Goal: Task Accomplishment & Management: Use online tool/utility

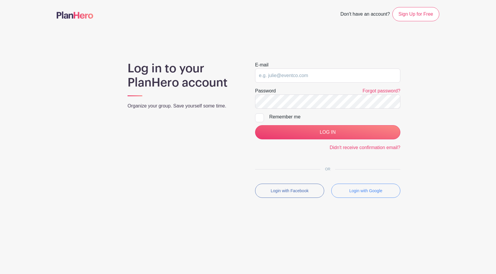
click at [339, 41] on main "Don't have an account? Sign Up for Free Log in to your PlanHero account Organiz…" at bounding box center [248, 119] width 496 height 239
click at [337, 42] on main "Don't have an account? Sign Up for Free Log in to your PlanHero account Organiz…" at bounding box center [248, 119] width 496 height 239
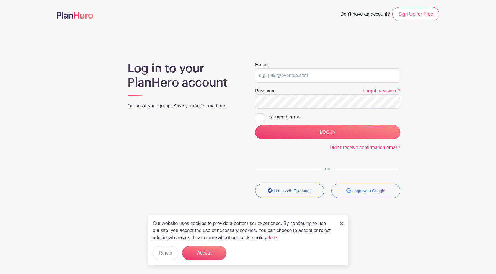
click at [341, 41] on main "Don't have an account? Sign Up for Free Log in to your PlanHero account Organiz…" at bounding box center [248, 119] width 496 height 239
click at [304, 77] on input "email" at bounding box center [327, 75] width 145 height 14
type input "Lbsfapresident@gmail.com"
click at [257, 117] on input "Remember me" at bounding box center [257, 115] width 4 height 4
checkbox input "true"
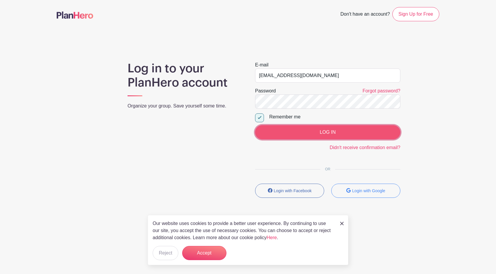
click at [331, 131] on input "LOG IN" at bounding box center [327, 132] width 145 height 14
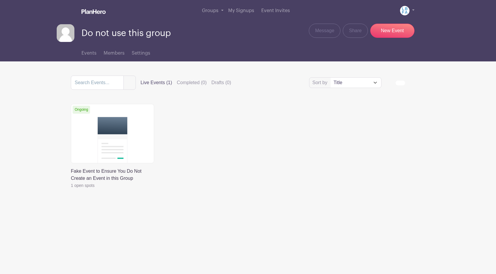
click at [216, 53] on div "Events Members Settings" at bounding box center [247, 51] width 389 height 19
click at [327, 32] on span "Message" at bounding box center [324, 30] width 19 height 7
click at [190, 84] on label "Completed (0)" at bounding box center [192, 82] width 30 height 7
click at [0, 0] on input "Completed (0)" at bounding box center [0, 0] width 0 height 0
click at [111, 86] on input "search" at bounding box center [97, 83] width 53 height 14
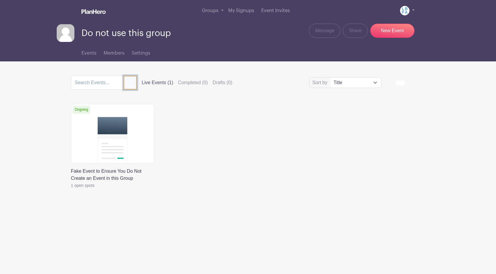
click at [124, 85] on button "submit" at bounding box center [130, 83] width 14 height 14
click at [96, 85] on input "search" at bounding box center [97, 83] width 53 height 14
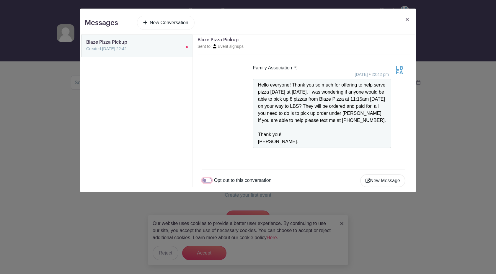
click at [208, 183] on input "Opt out to this conversation" at bounding box center [206, 180] width 9 height 5
checkbox input "true"
click at [406, 20] on body "Loading... You will not receive messaging emails for this conversation anymore.…" at bounding box center [248, 130] width 496 height 261
click at [407, 17] on link at bounding box center [407, 24] width 8 height 17
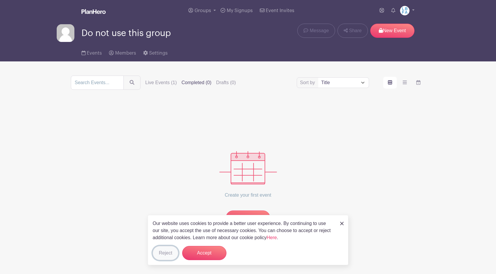
click at [166, 255] on button "Reject" at bounding box center [166, 253] width 26 height 14
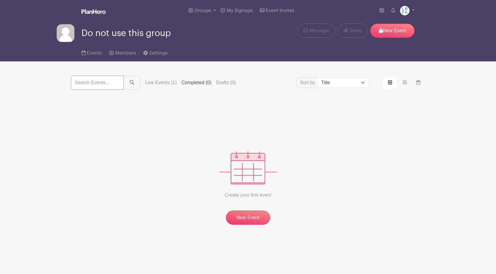
click at [99, 82] on input "search" at bounding box center [97, 83] width 53 height 14
type input "FA employee appreciation breakfast MS/US 2025"
click at [123, 76] on button "submit" at bounding box center [131, 83] width 17 height 14
click at [106, 83] on input "FA employee appreciation breakfast MS/US 2025" at bounding box center [97, 83] width 53 height 14
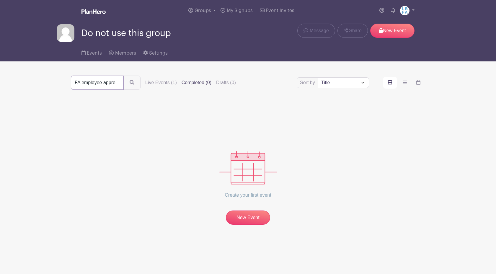
click at [123, 76] on button "submit" at bounding box center [131, 83] width 17 height 14
click at [130, 85] on icon "submit" at bounding box center [132, 83] width 5 height 5
click at [101, 84] on input "FA employee appreciation breakfast MS/US 2025" at bounding box center [97, 83] width 53 height 14
click at [123, 76] on button "submit" at bounding box center [131, 83] width 17 height 14
click at [124, 86] on button "submit" at bounding box center [132, 83] width 18 height 15
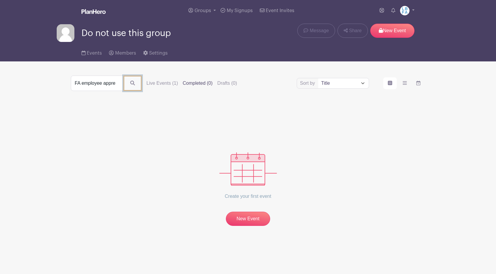
click at [130, 83] on icon "submit" at bounding box center [132, 83] width 5 height 5
click at [160, 83] on label "Live Events (1)" at bounding box center [161, 82] width 32 height 7
click at [0, 0] on input "Live Events (1)" at bounding box center [0, 0] width 0 height 0
click at [161, 84] on label "Live Events (1)" at bounding box center [161, 82] width 32 height 7
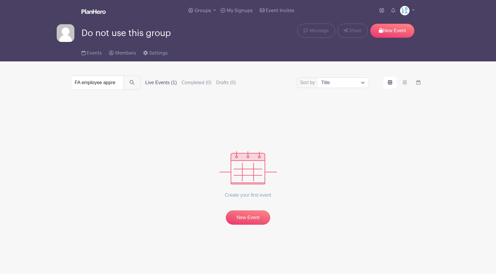
click at [0, 0] on input "Live Events (1)" at bounding box center [0, 0] width 0 height 0
click at [162, 81] on label "Live Events (1)" at bounding box center [161, 82] width 32 height 7
click at [0, 0] on input "Live Events (1)" at bounding box center [0, 0] width 0 height 0
click at [163, 81] on label "Live Events (1)" at bounding box center [161, 82] width 32 height 7
click at [163, 80] on label "Live Events (1)" at bounding box center [161, 82] width 32 height 7
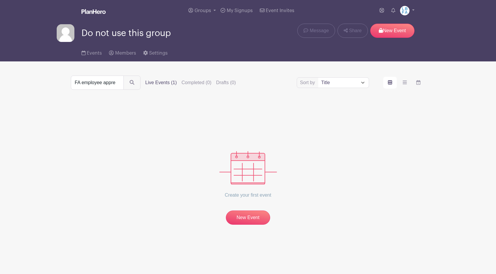
click at [0, 0] on input "Live Events (1)" at bounding box center [0, 0] width 0 height 0
click at [163, 82] on label "Live Events (1)" at bounding box center [161, 82] width 32 height 7
click at [0, 0] on input "Live Events (1)" at bounding box center [0, 0] width 0 height 0
click at [156, 83] on label "Live Events (1)" at bounding box center [161, 82] width 32 height 7
click at [0, 0] on input "Live Events (1)" at bounding box center [0, 0] width 0 height 0
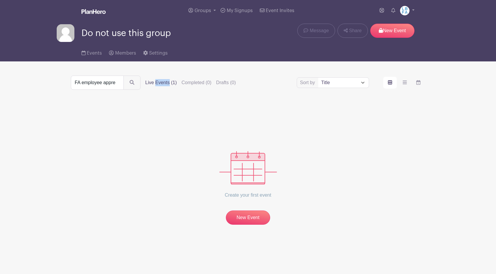
click at [156, 83] on label "Live Events (1)" at bounding box center [161, 82] width 32 height 7
click at [0, 0] on input "Live Events (1)" at bounding box center [0, 0] width 0 height 0
click at [156, 83] on label "Live Events (1)" at bounding box center [161, 82] width 32 height 7
click at [0, 0] on input "Live Events (1)" at bounding box center [0, 0] width 0 height 0
click at [156, 81] on label "Live Events (1)" at bounding box center [161, 82] width 32 height 7
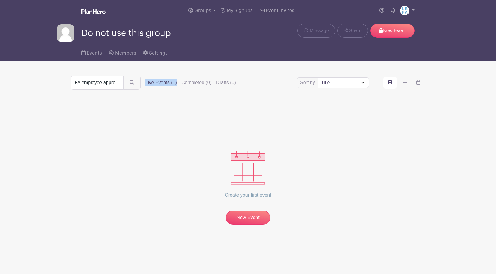
click at [0, 0] on input "Live Events (1)" at bounding box center [0, 0] width 0 height 0
click at [154, 84] on label "Live Events (1)" at bounding box center [161, 82] width 32 height 7
click at [0, 0] on input "Live Events (1)" at bounding box center [0, 0] width 0 height 0
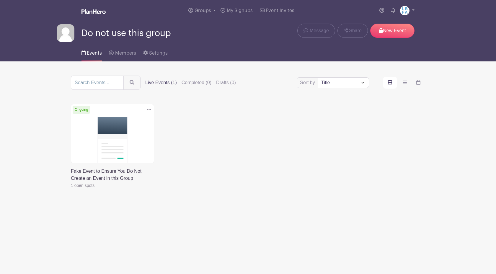
click at [156, 83] on label "Live Events (1)" at bounding box center [161, 82] width 32 height 7
click at [0, 0] on input "Live Events (1)" at bounding box center [0, 0] width 0 height 0
click at [156, 83] on label "Live Events (1)" at bounding box center [161, 82] width 32 height 7
click at [0, 0] on input "Live Events (1)" at bounding box center [0, 0] width 0 height 0
click at [148, 109] on icon at bounding box center [149, 109] width 4 height 5
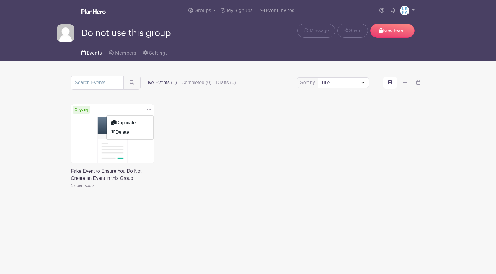
click at [186, 101] on div "Sort by Title Recently modified Newest Upcoming dates Live Events (1) Completed…" at bounding box center [248, 141] width 354 height 130
click at [106, 81] on input "search" at bounding box center [97, 83] width 53 height 14
type input "FA employee appreciation breakfast MS/US 2025"
click at [123, 76] on button "submit" at bounding box center [131, 83] width 17 height 14
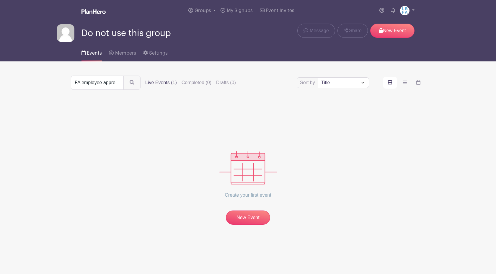
click at [364, 83] on select "Title Recently modified Newest Upcoming dates" at bounding box center [343, 83] width 50 height 10
select select "upcoming_date"
click at [119, 52] on span "Members" at bounding box center [125, 53] width 21 height 5
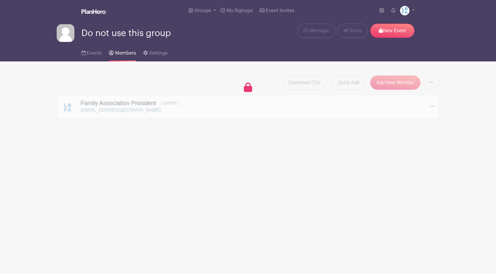
click at [160, 79] on div "Download CSV Quick Add Add New Member Send Invitations to all Pending Members F…" at bounding box center [248, 97] width 382 height 43
click at [93, 54] on span "Events" at bounding box center [94, 53] width 15 height 5
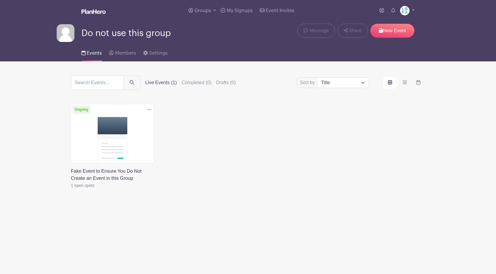
click at [93, 54] on span "Events" at bounding box center [94, 53] width 15 height 5
click at [412, 10] on link at bounding box center [407, 10] width 14 height 9
click at [391, 25] on link "My account" at bounding box center [390, 24] width 47 height 9
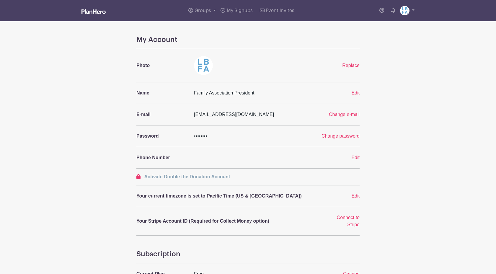
click at [93, 11] on img at bounding box center [93, 11] width 24 height 5
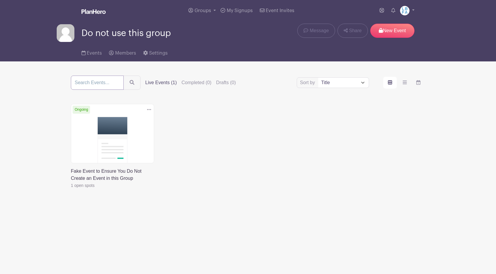
click at [90, 86] on input "search" at bounding box center [97, 83] width 53 height 14
type input "e"
type input "FA employee appreciation breakfast MS/US 2025"
click at [123, 76] on button "submit" at bounding box center [131, 83] width 17 height 14
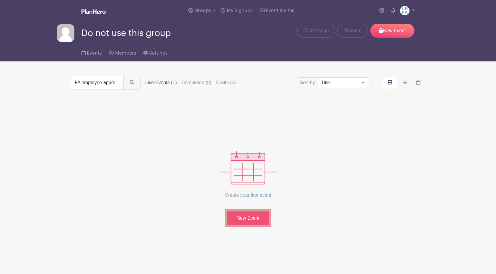
click at [242, 220] on link "New Event" at bounding box center [248, 217] width 44 height 15
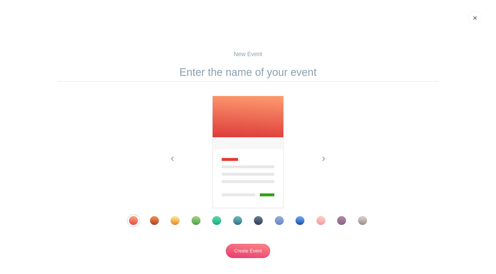
click at [243, 221] on div at bounding box center [248, 220] width 268 height 9
click at [250, 184] on img at bounding box center [248, 152] width 72 height 113
click at [475, 14] on link at bounding box center [475, 17] width 14 height 13
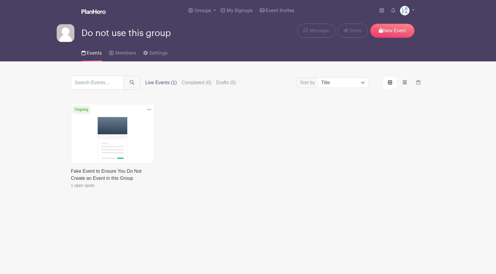
click at [404, 83] on icon "order and view" at bounding box center [404, 83] width 4 height 4
click at [0, 0] on input "order and view" at bounding box center [0, 0] width 0 height 0
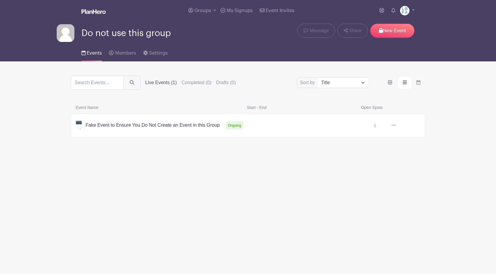
click at [405, 83] on icon "order and view" at bounding box center [404, 82] width 4 height 5
click at [0, 0] on input "order and view" at bounding box center [0, 0] width 0 height 0
click at [405, 83] on icon "order and view" at bounding box center [404, 82] width 4 height 5
click at [0, 0] on input "order and view" at bounding box center [0, 0] width 0 height 0
click at [417, 83] on icon "order and view" at bounding box center [418, 82] width 4 height 5
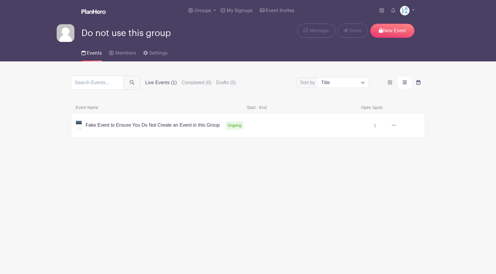
click at [0, 0] on input "order and view" at bounding box center [0, 0] width 0 height 0
click at [417, 83] on icon "order and view" at bounding box center [418, 82] width 4 height 5
click at [0, 0] on input "order and view" at bounding box center [0, 0] width 0 height 0
click at [308, 204] on div "18" at bounding box center [298, 205] width 50 height 30
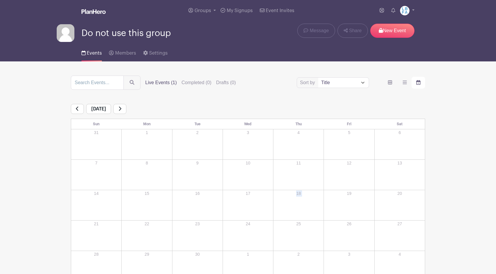
click at [308, 204] on div "18" at bounding box center [298, 205] width 50 height 30
click at [59, 36] on img at bounding box center [66, 33] width 18 height 18
click at [211, 10] on link "Groups" at bounding box center [202, 10] width 32 height 21
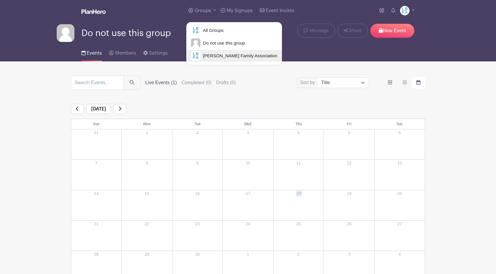
click at [211, 60] on link "[PERSON_NAME] Family Association" at bounding box center [234, 56] width 96 height 12
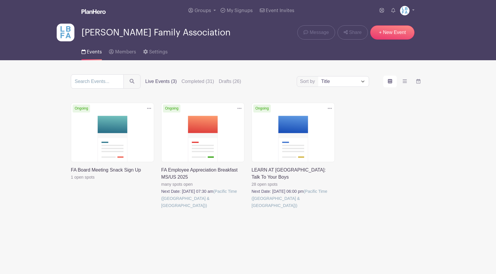
click at [161, 209] on link at bounding box center [161, 209] width 0 height 0
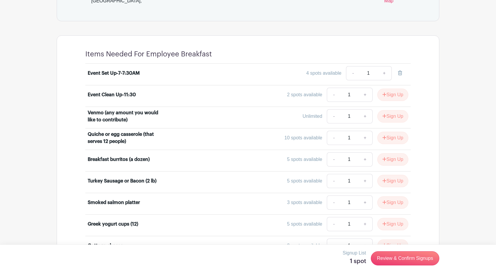
scroll to position [346, 0]
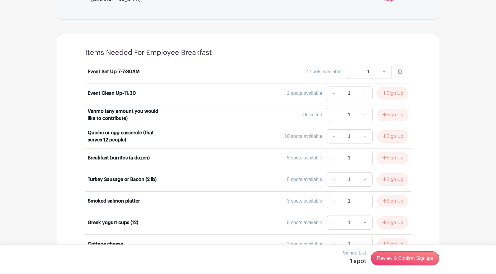
click at [120, 120] on div "Venmo (any amount you would like to contribute)" at bounding box center [124, 115] width 73 height 14
click at [124, 122] on div "Venmo (any amount you would like to contribute)" at bounding box center [124, 115] width 73 height 14
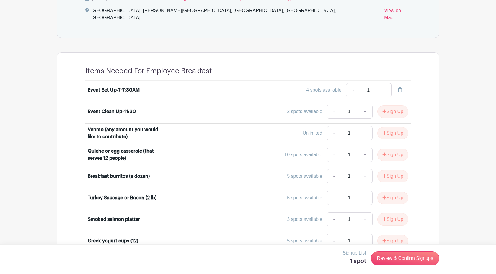
scroll to position [345, 0]
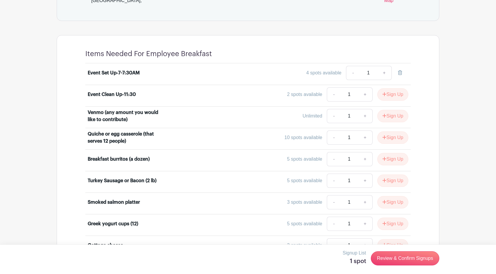
click at [134, 115] on div "Venmo (any amount you would like to contribute)" at bounding box center [124, 116] width 73 height 14
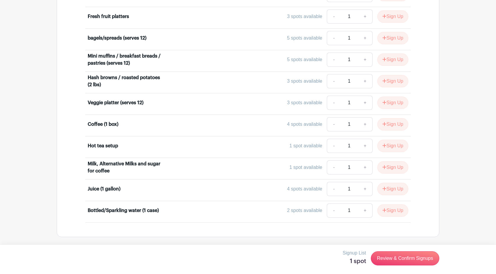
scroll to position [612, 0]
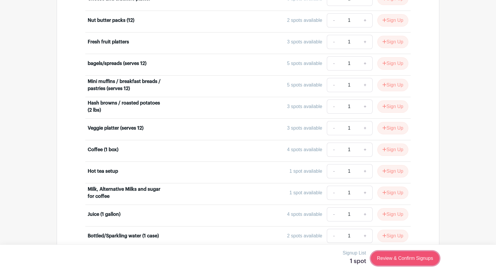
click at [386, 259] on link "Review & Confirm Signups" at bounding box center [405, 258] width 68 height 14
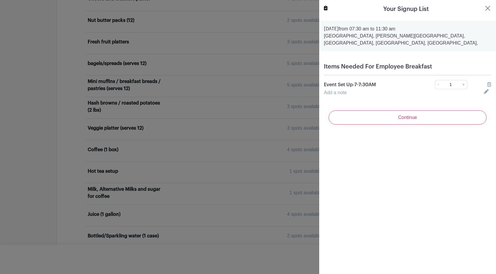
click at [485, 92] on icon at bounding box center [486, 91] width 5 height 5
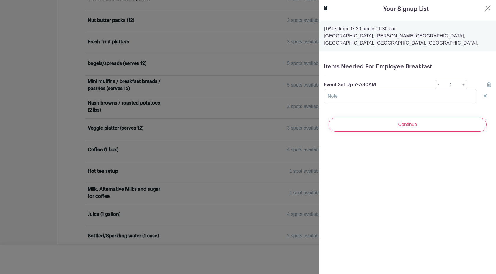
click at [489, 86] on icon at bounding box center [489, 84] width 4 height 5
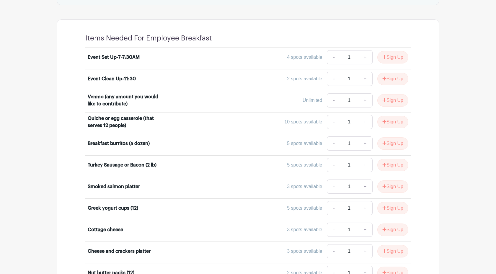
scroll to position [361, 0]
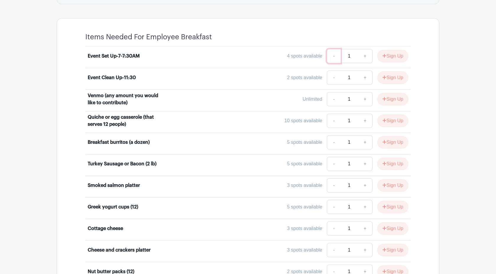
click at [332, 59] on link "-" at bounding box center [334, 56] width 14 height 14
click at [310, 60] on div "4 spots available" at bounding box center [304, 56] width 35 height 7
click at [123, 55] on div "Event Set Up-7-7:30AM 4 spots available - 1 + Sign Up" at bounding box center [248, 57] width 320 height 17
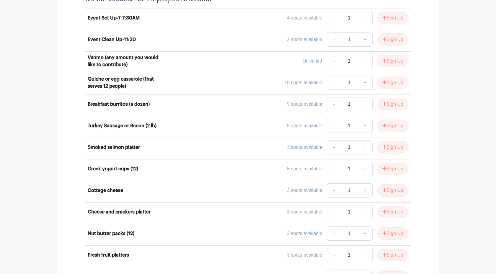
scroll to position [404, 0]
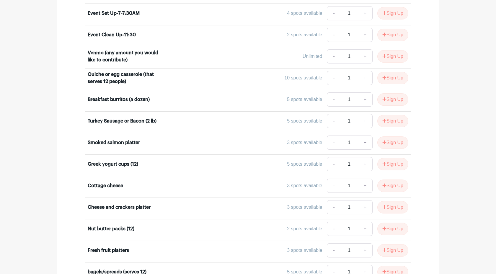
click at [174, 96] on div "5 spots available - 1 + Sign Up" at bounding box center [288, 99] width 240 height 14
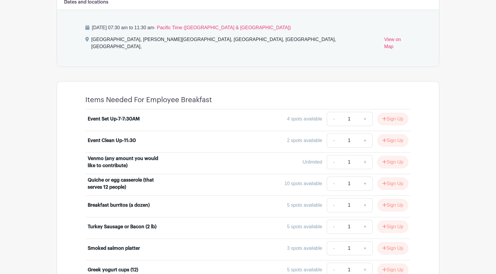
scroll to position [299, 0]
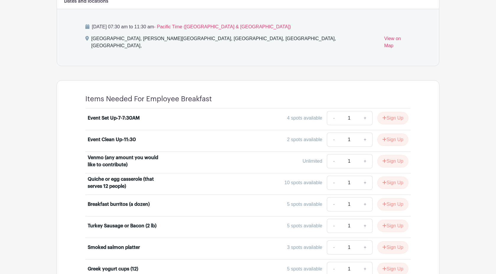
click at [300, 121] on div "4 spots available" at bounding box center [304, 117] width 35 height 7
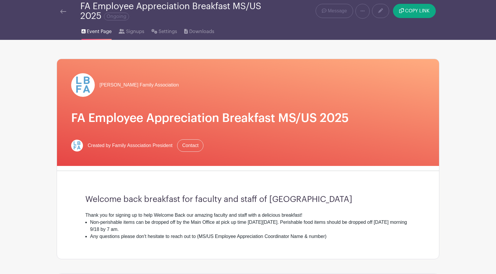
scroll to position [0, 0]
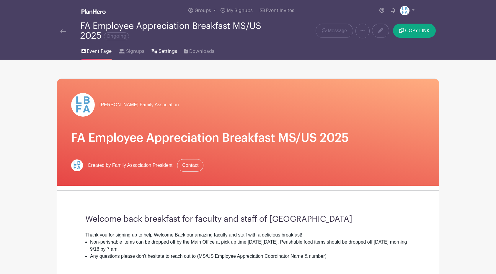
click at [164, 53] on span "Settings" at bounding box center [167, 51] width 19 height 7
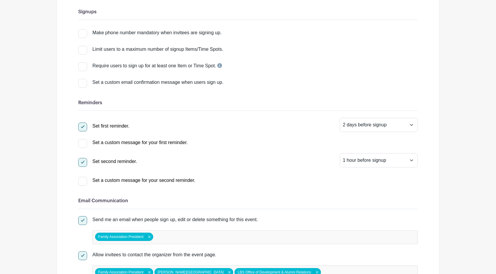
scroll to position [92, 0]
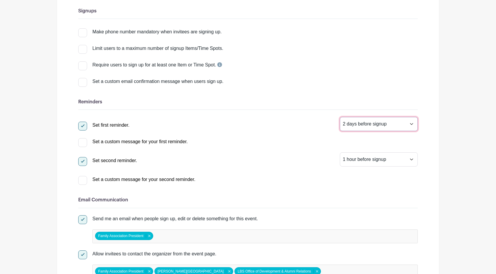
click at [411, 125] on select "1 hour before signup 2 hours before signup 3 hours before signup 4 hours before…" at bounding box center [379, 124] width 78 height 14
click at [255, 139] on div "Set a custom message for your first reminder. Thank you for signing up to suppo…" at bounding box center [247, 140] width 339 height 9
click at [407, 160] on select "1 hour before signup 2 hours before signup 3 hours before signup 4 hours before…" at bounding box center [379, 159] width 78 height 14
drag, startPoint x: 281, startPoint y: 149, endPoint x: 278, endPoint y: 135, distance: 13.7
click at [281, 149] on div "Set first reminder. 1 hour before signup 2 hours before signup 3 hours before s…" at bounding box center [247, 150] width 339 height 66
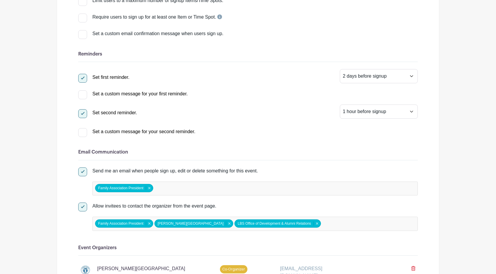
scroll to position [140, 0]
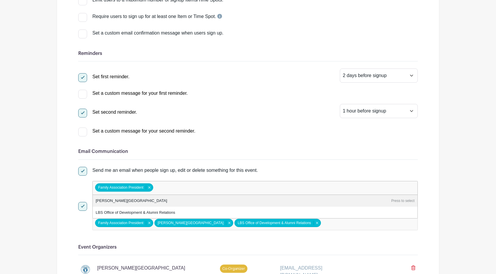
click at [173, 188] on input "false" at bounding box center [180, 188] width 52 height 9
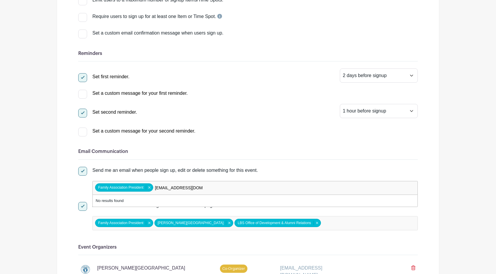
click at [216, 189] on div "Family Association President Family Association President Remove item [EMAIL_AD…" at bounding box center [254, 188] width 325 height 14
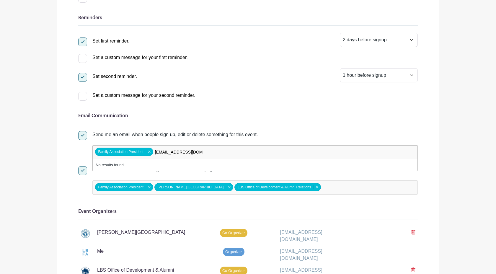
scroll to position [177, 0]
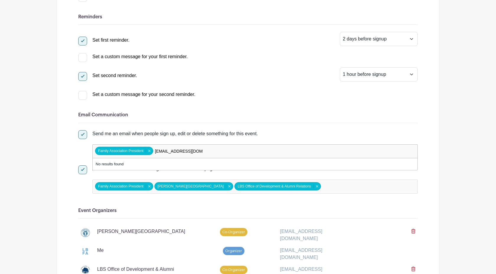
type input "[EMAIL_ADDRESS][DOMAIN_NAME]"
click at [78, 154] on div "Send me an email when people sign up, edit or delete something for this event. …" at bounding box center [247, 144] width 339 height 28
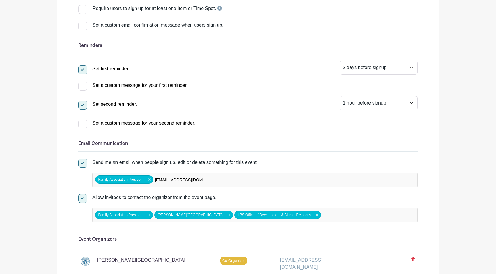
scroll to position [148, 0]
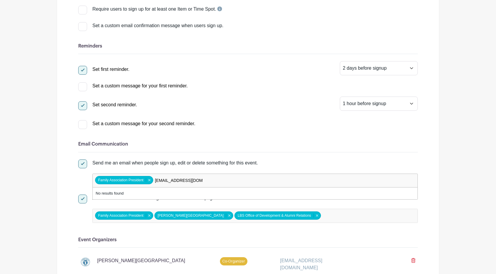
drag, startPoint x: 193, startPoint y: 182, endPoint x: 163, endPoint y: 178, distance: 30.4
click at [163, 178] on input "[EMAIL_ADDRESS][DOMAIN_NAME]" at bounding box center [178, 180] width 48 height 9
click at [289, 162] on div "Send me an email when people sign up, edit or delete something for this event." at bounding box center [254, 162] width 325 height 7
click at [82, 162] on input "Send me an email when people sign up, edit or delete something for this event." at bounding box center [80, 161] width 4 height 4
checkbox input "false"
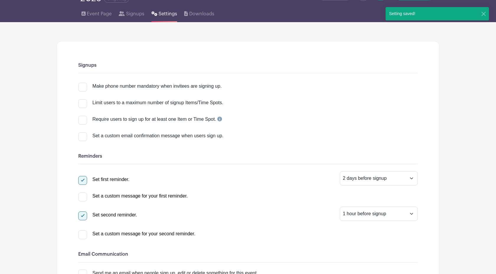
scroll to position [34, 0]
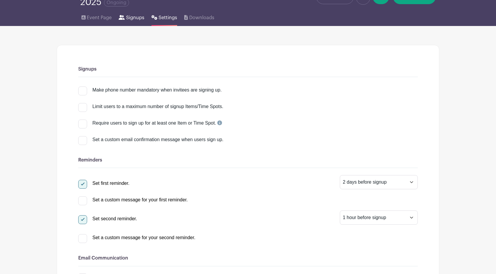
click at [127, 20] on span "Signups" at bounding box center [135, 17] width 18 height 7
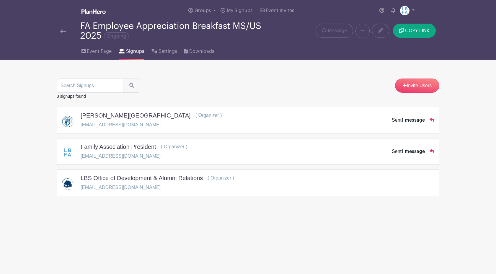
click at [132, 19] on div "Groups All Groups Do not use this group [PERSON_NAME] Family Association My Sig…" at bounding box center [260, 10] width 309 height 21
click at [129, 19] on div "Groups All Groups Do not use this group [PERSON_NAME] Family Association My Sig…" at bounding box center [260, 10] width 309 height 21
click at [132, 17] on div "Groups All Groups Do not use this group [PERSON_NAME] Family Association My Sig…" at bounding box center [260, 10] width 309 height 21
click at [396, 152] on div "Sent 1 message" at bounding box center [408, 151] width 33 height 7
click at [374, 151] on div "Family Association President ( Organizer ) [EMAIL_ADDRESS][DOMAIN_NAME] Sent 1 …" at bounding box center [248, 151] width 372 height 17
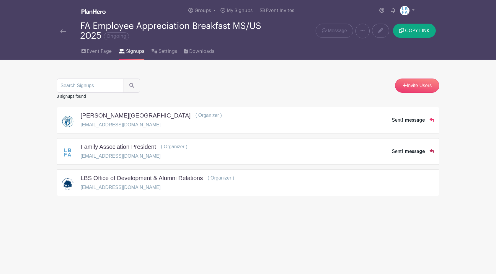
click at [433, 152] on icon at bounding box center [431, 151] width 5 height 4
click at [95, 53] on span "Event Page" at bounding box center [99, 51] width 25 height 7
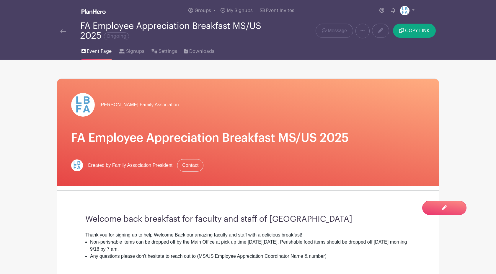
click at [362, 30] on icon at bounding box center [362, 30] width 4 height 5
click at [337, 53] on div "Event Page Signups Settings Downloads" at bounding box center [247, 50] width 389 height 19
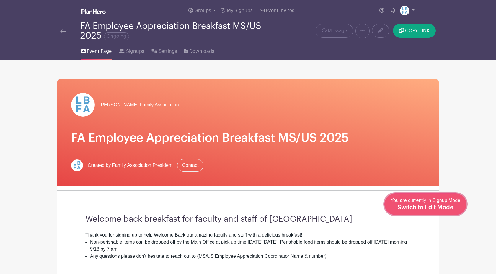
click at [420, 208] on span "Switch to Edit Mode" at bounding box center [425, 207] width 56 height 6
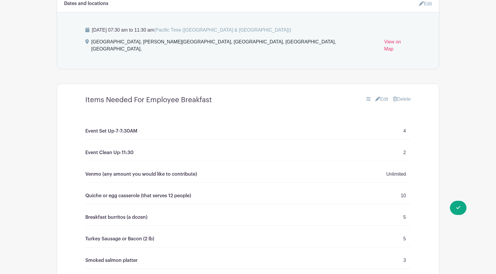
scroll to position [338, 0]
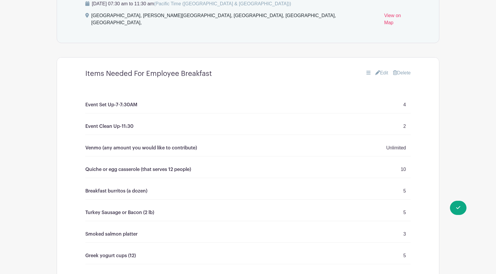
click at [404, 108] on p "4" at bounding box center [404, 104] width 3 height 7
click at [381, 74] on link "Edit" at bounding box center [381, 72] width 13 height 7
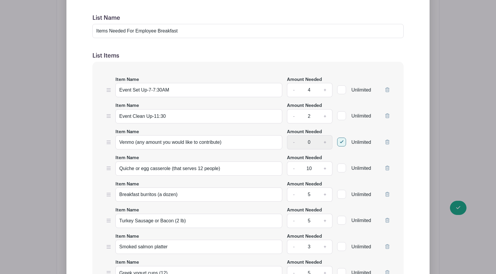
scroll to position [466, 0]
click at [389, 91] on icon at bounding box center [387, 88] width 4 height 5
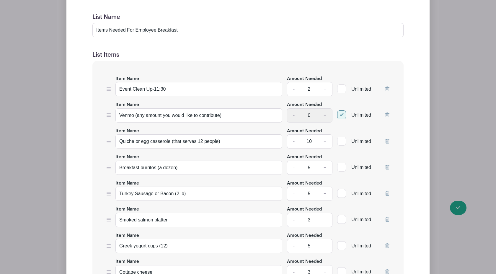
click at [386, 91] on icon at bounding box center [387, 88] width 4 height 5
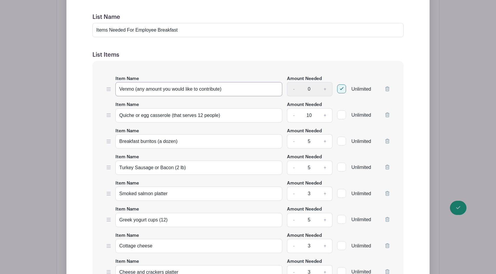
drag, startPoint x: 220, startPoint y: 94, endPoint x: 137, endPoint y: 90, distance: 83.3
click at [137, 90] on input "Venmo (any amount you would like to contribute)" at bounding box center [198, 89] width 167 height 14
click at [158, 93] on input "Venmo ($10, $20, $50)" at bounding box center [198, 89] width 167 height 14
click at [176, 94] on input "Venmo ($10, $20, or $50)" at bounding box center [198, 89] width 167 height 14
click at [135, 93] on input "Venmo ($10, $20, or $50)" at bounding box center [198, 89] width 167 height 14
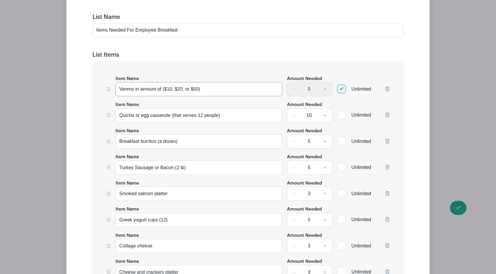
click at [164, 93] on input "Venmo in amount of ($10, $20, or $50)" at bounding box center [198, 89] width 167 height 14
click at [205, 93] on input "Venmo in amount of $10, $20, or $50)" at bounding box center [198, 89] width 167 height 14
click at [140, 92] on input "Venmo in amount of $10, $20, or $50 is so appreciated." at bounding box center [198, 89] width 167 height 14
type input "Venmo in the amount of $10, $20, or $50 is so appreciated."
click at [119, 118] on input "Quiche or egg casserole (that serves 12 people)" at bounding box center [198, 115] width 167 height 14
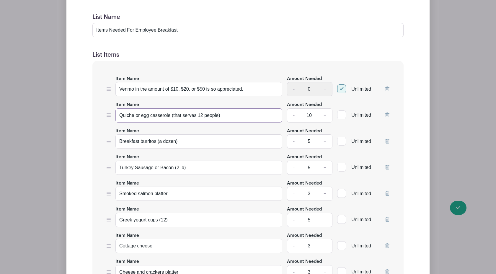
click at [135, 119] on input "Quiche or egg casserole (that serves 12 people)" at bounding box center [198, 115] width 167 height 14
click at [162, 119] on input "Quiche from Renauds or egg casserole (that serves 12 people)" at bounding box center [198, 115] width 167 height 14
click at [167, 118] on input "Quiche from [PERSON_NAME] or egg casserole (that serves 12 people)" at bounding box center [198, 115] width 167 height 14
click at [168, 119] on input "Quiche from [PERSON_NAME]/Bree'Osh or egg casserole (that serves 12 people)" at bounding box center [198, 115] width 167 height 14
click at [189, 119] on input "Quiche from [PERSON_NAME] or egg casserole (that serves 12 people)" at bounding box center [198, 115] width 167 height 14
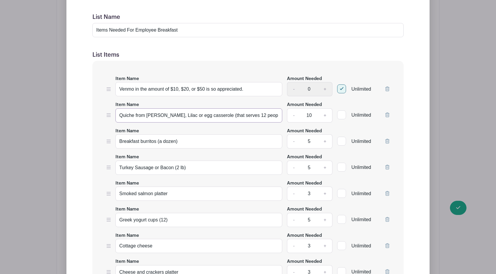
click at [191, 119] on input "Quiche from [PERSON_NAME], Lilac or egg casserole (that serves 12 people)" at bounding box center [198, 115] width 167 height 14
click at [208, 119] on input "Quiche from [PERSON_NAME], or Lilac or egg casserole (that serves 12 people)" at bounding box center [198, 115] width 167 height 14
click at [264, 119] on input "Quiche from [PERSON_NAME], or Lilac Patisserie or egg casserole (that serves 12…" at bounding box center [198, 115] width 167 height 14
click at [134, 119] on input "Quiche from [PERSON_NAME], or Lilac Patisserie (that serves 12 people)" at bounding box center [198, 115] width 167 height 14
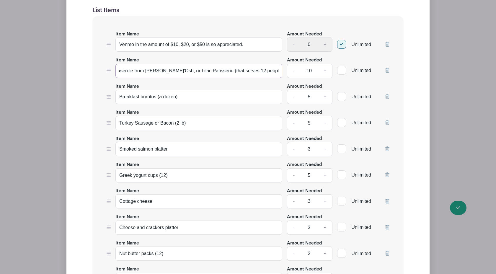
scroll to position [513, 0]
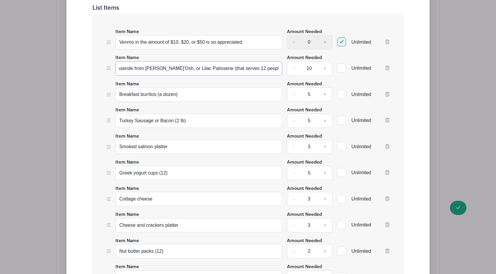
type input "Quiche or Egg Caserole from [PERSON_NAME]'Osh, or Lilac Patisserie (that serves…"
click at [157, 97] on input "Breakfast burritos (a dozen)" at bounding box center [198, 94] width 167 height 14
type input "Breakfast burritos from Little [PERSON_NAME]'s or Farmer Boy (a dozen)"
click at [196, 125] on input "Turkey Sausage or Bacon (2 lb)" at bounding box center [198, 121] width 167 height 14
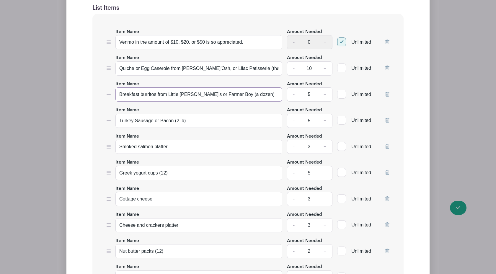
click at [143, 98] on input "Breakfast burritos from Little [PERSON_NAME]'s or Farmer Boy (a dozen)" at bounding box center [198, 94] width 167 height 14
click at [192, 128] on input "Turkey Sausage or Bacon (2 lb)" at bounding box center [198, 121] width 167 height 14
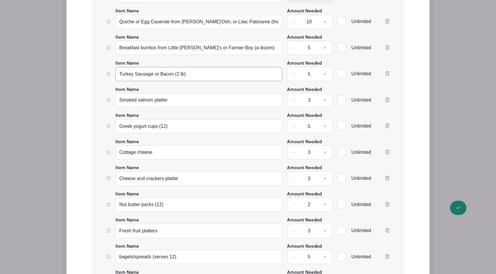
scroll to position [560, 0]
click at [119, 77] on input "Turkey Sausage or Bacon (2 lb)" at bounding box center [198, 73] width 167 height 14
click at [177, 77] on input "Organic Turkey Sausage or Bacon (2 lb)" at bounding box center [198, 73] width 167 height 14
click at [119, 77] on input "Organic Turkey Sausage or Organic Bacon (2 lb)" at bounding box center [198, 73] width 167 height 14
click at [209, 77] on input "Organic Turkey Sausage or Organic Bacon (2 lb)" at bounding box center [198, 73] width 167 height 14
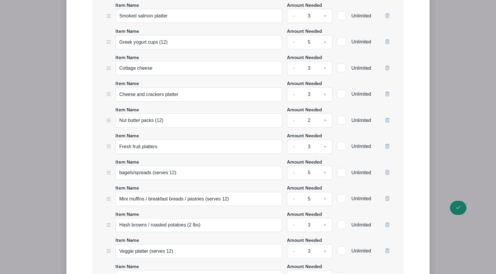
scroll to position [647, 0]
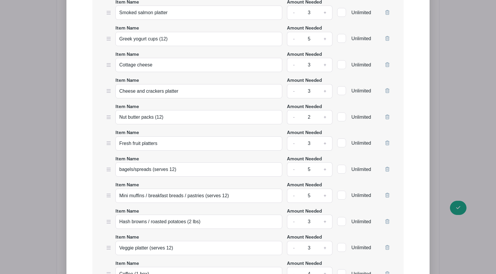
type input "Organic Turkey Sausage or Organic Bacon (pre cooked) (2 lb)"
click at [135, 66] on input "Cottage cheese" at bounding box center [198, 65] width 167 height 14
click at [181, 70] on input "Cream cheese" at bounding box center [198, 65] width 167 height 14
click at [120, 68] on input "Cream cheese blocks" at bounding box center [198, 65] width 167 height 14
click at [156, 67] on input "Organic Cream cheese blocks" at bounding box center [198, 65] width 167 height 14
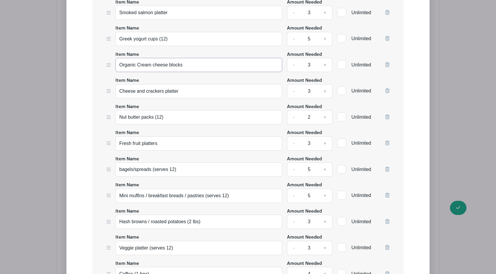
type input "Organic Cream cheese blocks"
click at [119, 42] on input "Greek yogurt cups (12)" at bounding box center [198, 39] width 167 height 14
click at [176, 42] on input "Organic Greek yogurt cups (12)" at bounding box center [198, 39] width 167 height 14
type input "Organic Greek yogurt (large container)"
click at [325, 43] on link "+" at bounding box center [324, 39] width 15 height 14
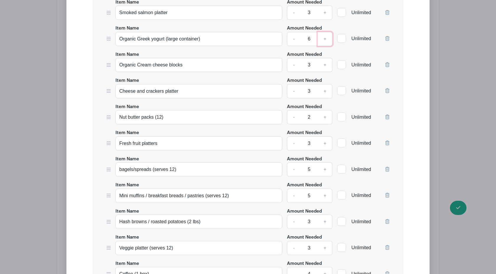
click at [325, 43] on link "+" at bounding box center [324, 39] width 15 height 14
type input "7"
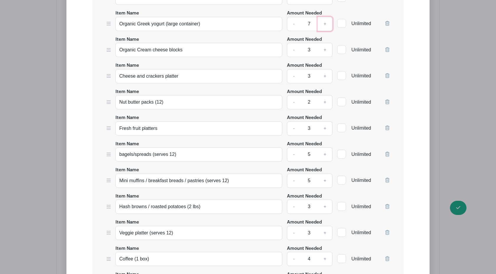
scroll to position [663, 0]
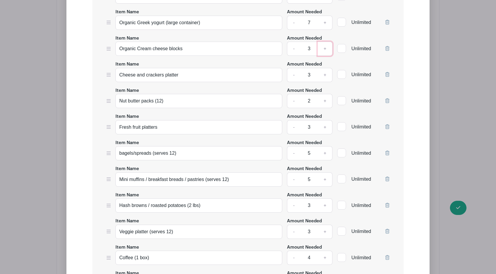
click at [324, 51] on link "+" at bounding box center [324, 49] width 15 height 14
type input "4"
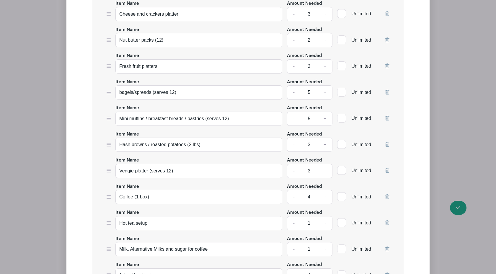
scroll to position [724, 0]
click at [120, 68] on input "Fresh fruit platters" at bounding box center [198, 66] width 167 height 14
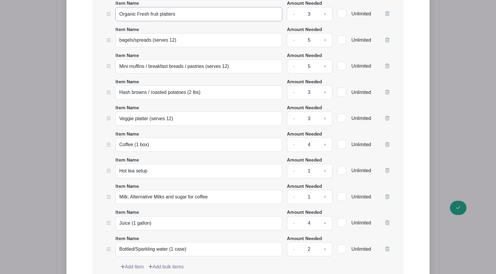
scroll to position [777, 0]
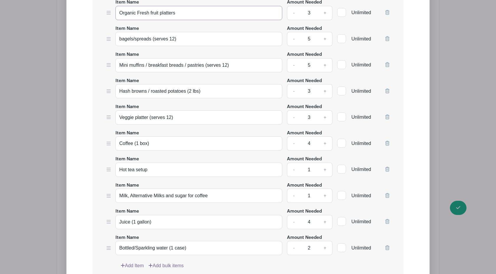
type input "Organic Fresh fruit platters"
click at [119, 42] on input "bagels/spreads (serves 12)" at bounding box center [198, 39] width 167 height 14
click at [159, 41] on input "One dozen bagels/spreads (serves 12)" at bounding box center [198, 39] width 167 height 14
type input "One dozen bagels spreads (serves 12)"
click at [187, 94] on input "Hash browns / roasted potatoes (2 lbs)" at bounding box center [198, 91] width 167 height 14
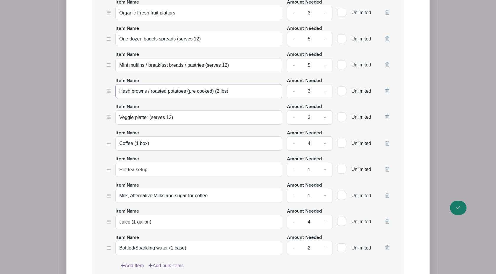
type input "Hash browns / roasted potatoes (pre cooked) (2 lbs)"
click at [120, 119] on input "Veggie platter (serves 12)" at bounding box center [198, 117] width 167 height 14
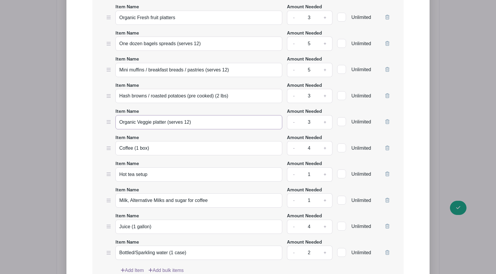
scroll to position [773, 0]
type input "Organic Veggie platter (serves 12)"
drag, startPoint x: 203, startPoint y: 45, endPoint x: 159, endPoint y: 46, distance: 43.7
click at [159, 46] on input "One dozen bagels spreads (serves 12)" at bounding box center [198, 43] width 167 height 14
drag, startPoint x: 216, startPoint y: 45, endPoint x: 160, endPoint y: 46, distance: 56.7
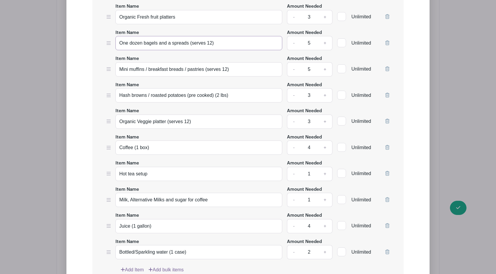
click at [160, 46] on input "One dozen bagels and a spreads (serves 12)" at bounding box center [198, 43] width 167 height 14
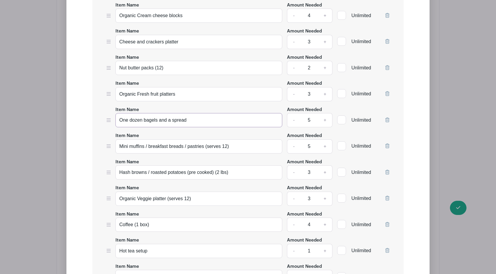
scroll to position [697, 0]
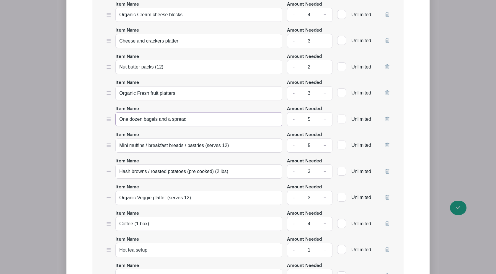
click at [171, 120] on input "One dozen bagels and a spread" at bounding box center [198, 119] width 167 height 14
click at [215, 121] on input "One dozen bagels and a flavored spread" at bounding box center [198, 119] width 167 height 14
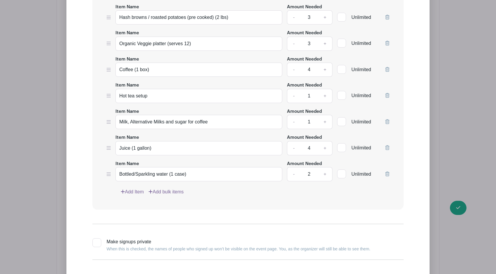
scroll to position [853, 0]
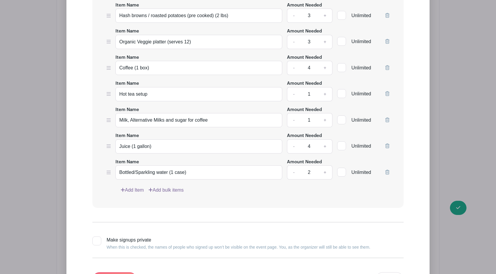
type input "One dozen bagels and a flavored spread (chives, cinnamon...)"
click at [119, 148] on input "Juice (1 gallon)" at bounding box center [198, 146] width 167 height 14
type input "Organic Orange Juice (1 gallon)"
click at [139, 191] on link "Add Item" at bounding box center [132, 189] width 23 height 7
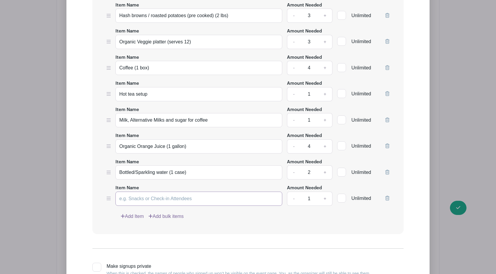
click at [142, 199] on input "Item Name" at bounding box center [198, 198] width 167 height 14
type input "Organic Grapefruit Juice (1 gallon)"
click at [325, 200] on link "+" at bounding box center [324, 198] width 15 height 14
type input "2"
click at [131, 214] on link "Add Item" at bounding box center [132, 216] width 23 height 7
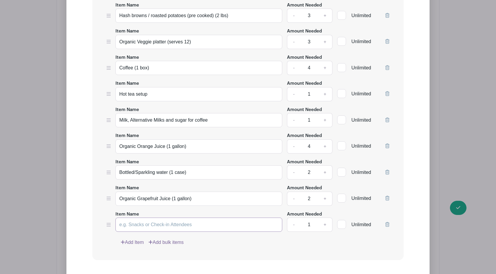
click at [132, 224] on input "Item Name" at bounding box center [198, 224] width 167 height 14
type input "C"
type input "L"
click at [178, 225] on input "Le Croix Sparkling water (12)" at bounding box center [198, 224] width 167 height 14
click at [171, 225] on input "Le Croix Sparkling water (case of 8 or more)" at bounding box center [198, 224] width 167 height 14
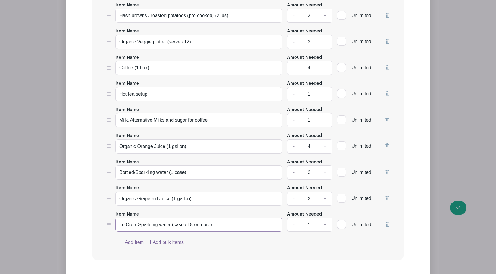
type input "Le Croix Sparkling water (case of 8 or more)"
click at [325, 226] on link "+" at bounding box center [324, 224] width 15 height 14
type input "3"
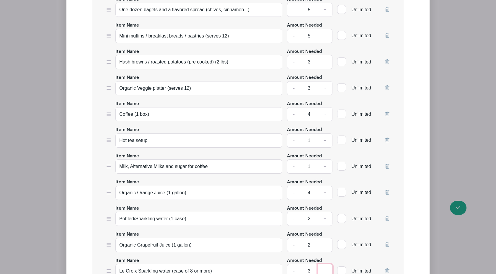
scroll to position [806, 0]
drag, startPoint x: 155, startPoint y: 220, endPoint x: 135, endPoint y: 220, distance: 20.1
click at [135, 220] on input "Bottled/Sparkling water (1 case)" at bounding box center [198, 219] width 167 height 14
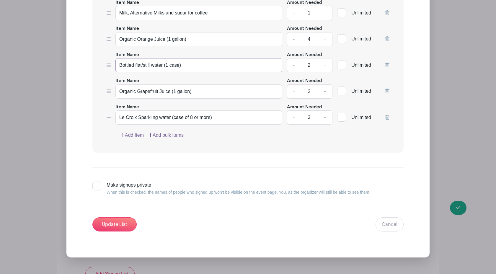
scroll to position [968, 0]
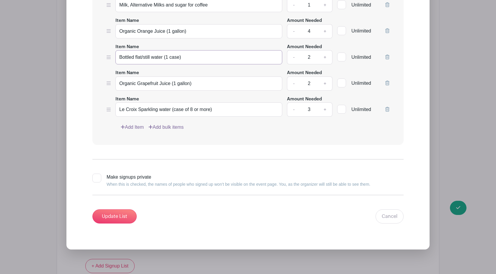
type input "Bottled flat/still water (1 case)"
click at [135, 128] on link "Add Item" at bounding box center [132, 127] width 23 height 7
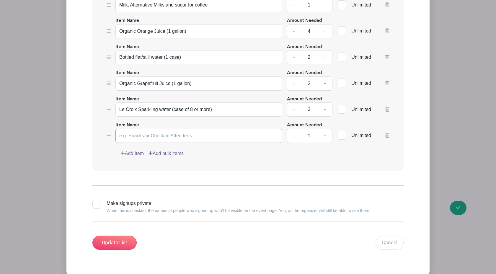
click at [159, 137] on input "Item Name" at bounding box center [198, 136] width 167 height 14
click at [152, 136] on input "Bamboo Plates 10inch," at bounding box center [198, 136] width 167 height 14
click at [170, 136] on input "Bamboo Plates, 10inch," at bounding box center [198, 136] width 167 height 14
type input "Bamboo Plates, 10inch. (50 pack)"
click at [324, 137] on link "+" at bounding box center [324, 136] width 15 height 14
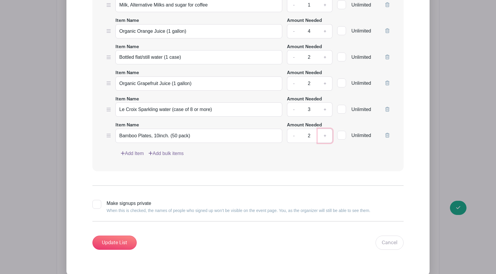
click at [324, 137] on link "+" at bounding box center [324, 136] width 15 height 14
type input "3"
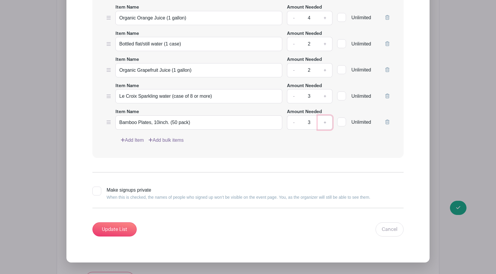
scroll to position [982, 0]
click at [133, 140] on link "Add Item" at bounding box center [132, 139] width 23 height 7
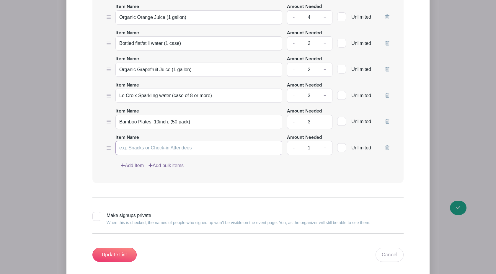
click at [132, 150] on input "Item Name" at bounding box center [198, 148] width 167 height 14
click at [119, 148] on input "Granolla" at bounding box center [198, 148] width 167 height 14
click at [147, 150] on input "Organic Granolla" at bounding box center [198, 148] width 167 height 14
click at [159, 148] on input "Organic Granolla" at bounding box center [198, 148] width 167 height 14
click at [152, 148] on input "Organic Granolla (bag)" at bounding box center [198, 148] width 167 height 14
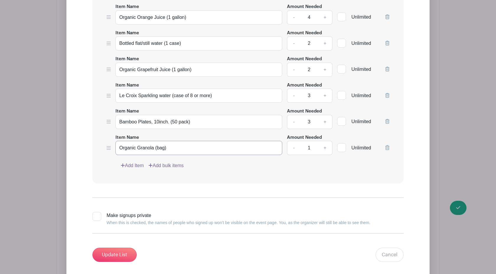
click at [175, 148] on input "Organic Granola (bag)" at bounding box center [198, 148] width 167 height 14
type input "Organic Granola (bag)"
click at [326, 148] on link "+" at bounding box center [324, 148] width 15 height 14
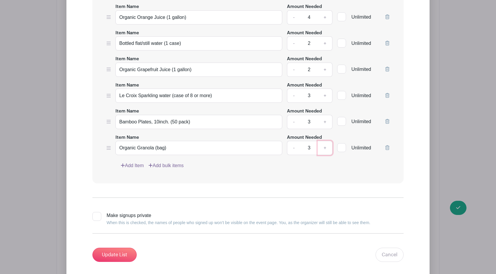
type input "4"
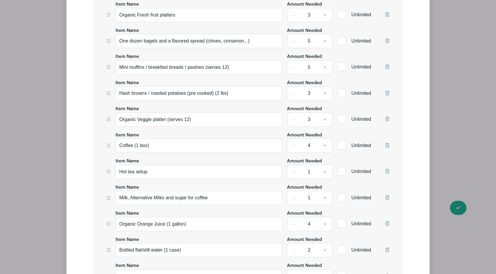
scroll to position [776, 0]
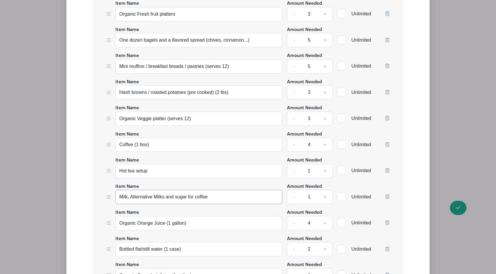
click at [120, 197] on input "Milk, Alternative Milks and sugar for coffee" at bounding box center [198, 197] width 167 height 14
drag, startPoint x: 149, startPoint y: 198, endPoint x: 184, endPoint y: 199, distance: 35.7
click at [184, 199] on input "Organic Milk, Alternative Milks and sugar for coffee" at bounding box center [198, 197] width 167 height 14
type input "Organic Milk, Alternative Milks and sugar for coffee"
click at [171, 146] on input "Coffee (1 box)" at bounding box center [198, 144] width 167 height 14
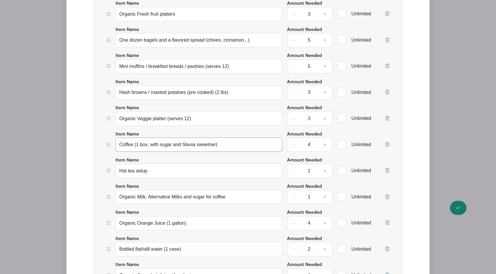
click at [208, 147] on input "Coffee (1 box, with sugar and Stevia sweetner)" at bounding box center [198, 144] width 167 height 14
click at [181, 146] on input "Coffee (1 box, with sugar and Stevia sweetener)" at bounding box center [198, 144] width 167 height 14
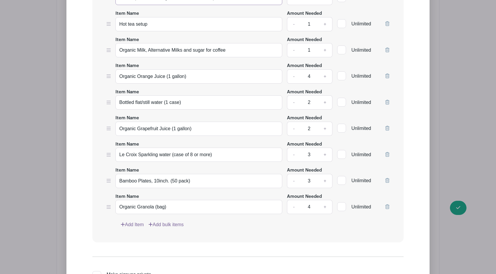
scroll to position [954, 0]
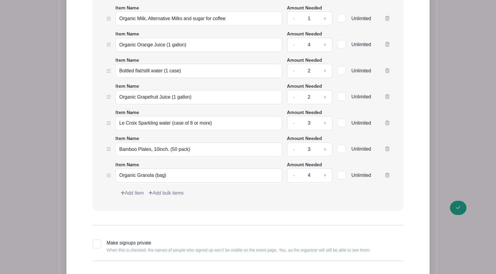
type input "Coffee (1 box, with sugar & stevia sweetener)"
click at [133, 191] on link "Add Item" at bounding box center [132, 192] width 23 height 7
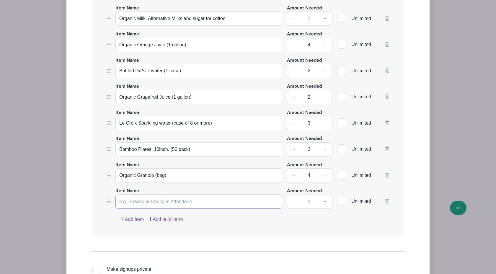
click at [133, 202] on input "Item Name" at bounding box center [198, 201] width 167 height 14
type input "Bowls"
click at [139, 150] on input "Bamboo Plates, 10inch. (50 pack)" at bounding box center [198, 149] width 167 height 14
type input "Plates- bamboo, 10inch. (50 pack)"
click at [137, 202] on input "Bowls" at bounding box center [198, 201] width 167 height 14
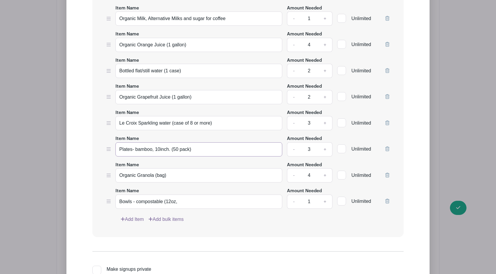
click at [153, 150] on input "Plates- bamboo, 10inch. (50 pack)" at bounding box center [198, 149] width 167 height 14
click at [164, 202] on input "Bowls - compostable (12oz," at bounding box center [198, 201] width 167 height 14
type input "Bowls - compostable/bamboo (12oz,"
click at [136, 148] on input "Plates- bamboo, 10inch. (50 pack)" at bounding box center [198, 149] width 167 height 14
type input "Plates- compostable/bamboo, 10inch. (50 pack)"
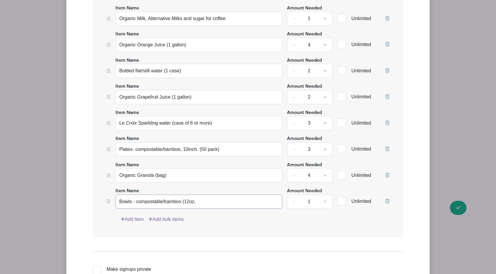
click at [204, 204] on input "Bowls - compostable/bamboo (12oz," at bounding box center [198, 201] width 167 height 14
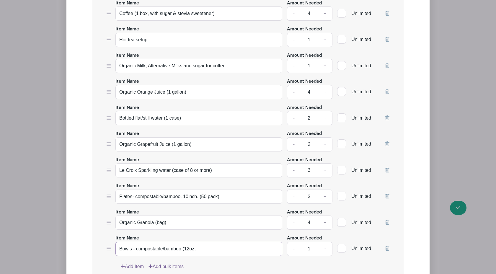
scroll to position [1001, 0]
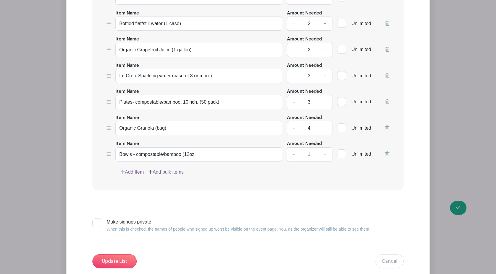
scroll to position [831, 0]
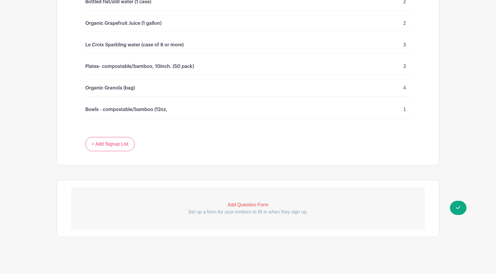
drag, startPoint x: 369, startPoint y: 248, endPoint x: 359, endPoint y: 240, distance: 12.8
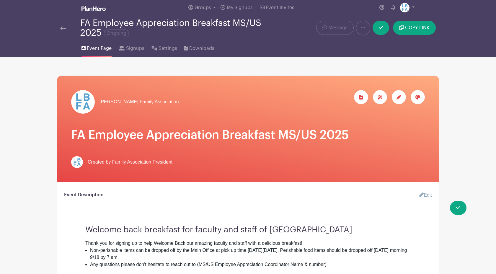
scroll to position [0, 0]
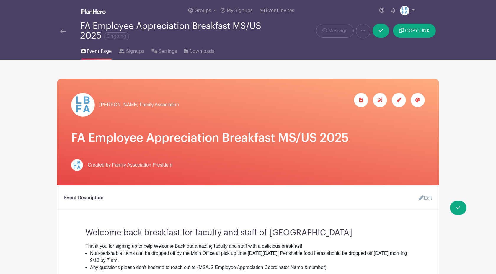
click at [459, 39] on nav "Groups All Groups Do not use this group [PERSON_NAME] Family Association My Sig…" at bounding box center [248, 30] width 496 height 60
click at [447, 40] on nav "Groups All Groups Do not use this group [PERSON_NAME] Family Association My Sig…" at bounding box center [248, 30] width 496 height 60
click at [384, 263] on li "Non-perishable items can be dropped off by the Main Office at pick up time [DAT…" at bounding box center [250, 257] width 320 height 14
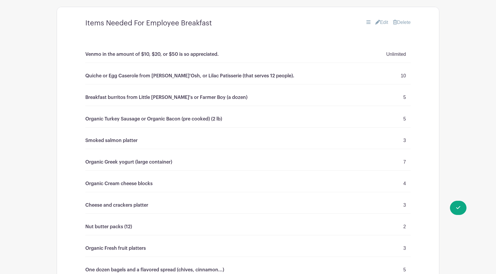
scroll to position [400, 0]
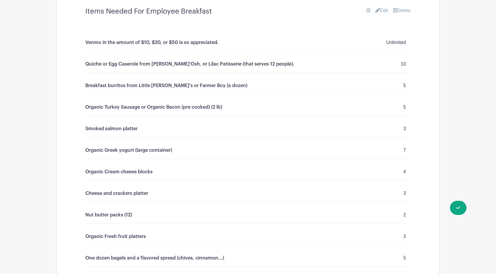
click at [453, 139] on main "Groups All Groups Do not use this group [PERSON_NAME] Family Association My Sig…" at bounding box center [248, 151] width 496 height 1102
click at [461, 273] on main "Groups All Groups Do not use this group [PERSON_NAME] Family Association My Sig…" at bounding box center [248, 151] width 496 height 1102
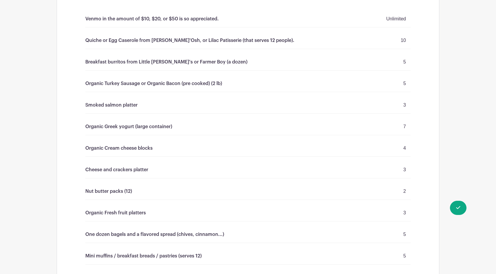
click at [382, 242] on div "One dozen bagels and a flavored spread (chives, cinnamon...) 5" at bounding box center [247, 234] width 325 height 17
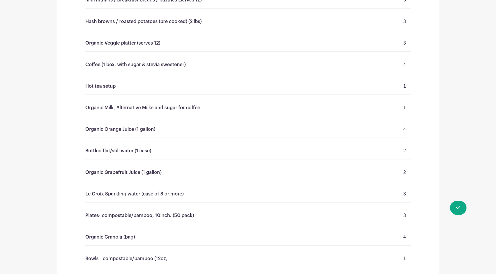
scroll to position [831, 0]
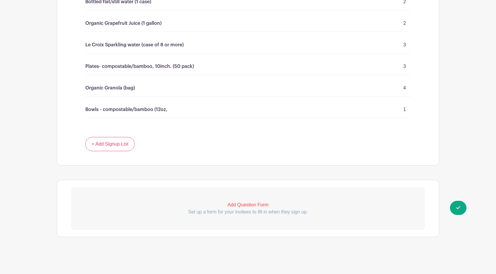
drag, startPoint x: 388, startPoint y: 249, endPoint x: 422, endPoint y: 229, distance: 39.6
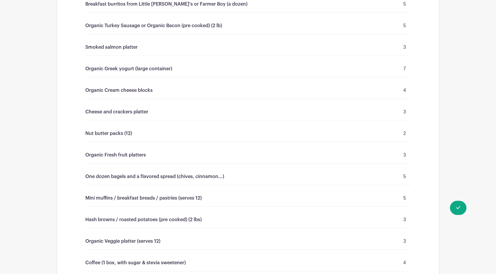
scroll to position [483, 0]
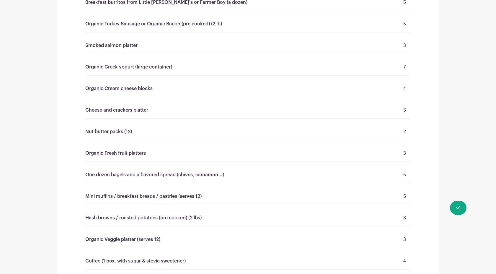
click at [107, 157] on p "Organic Fresh fruit platters" at bounding box center [115, 153] width 60 height 7
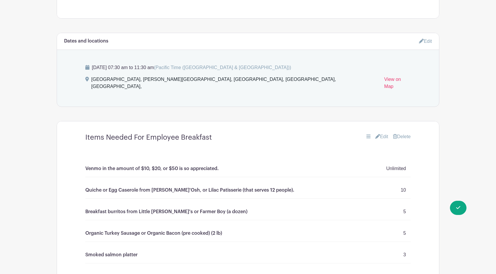
scroll to position [274, 0]
click at [381, 140] on link "Edit" at bounding box center [381, 136] width 13 height 7
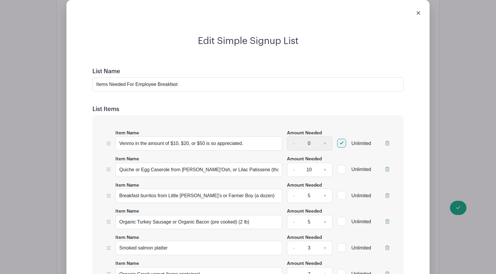
scroll to position [415, 0]
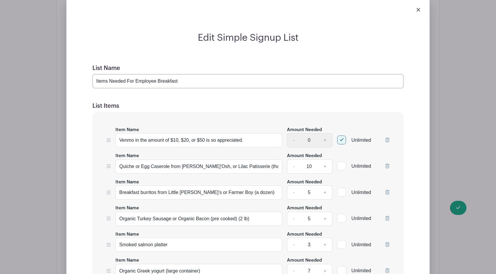
click at [190, 85] on input "Items Needed For Employee Breakfast" at bounding box center [247, 81] width 311 height 14
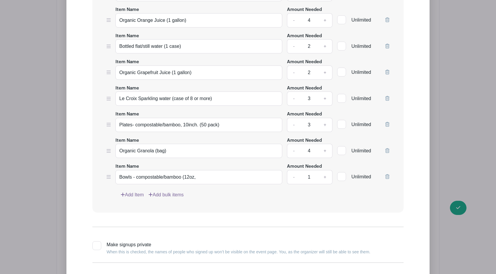
scroll to position [991, 0]
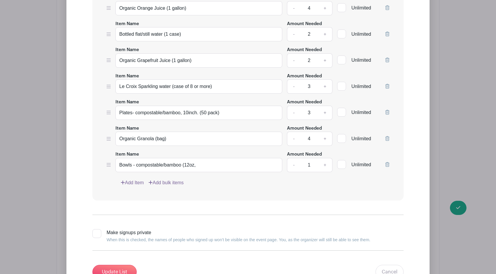
type input "Items Needed For Employee Breakfast"
click at [209, 166] on input "Bowls - compostable/bamboo (12oz," at bounding box center [198, 165] width 167 height 14
paste input "[URL][DOMAIN_NAME]"
click at [120, 165] on input "Bowls - compostable/bamboo. [URL][DOMAIN_NAME]" at bounding box center [198, 165] width 167 height 14
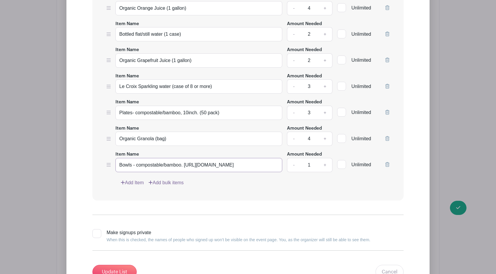
scroll to position [0, 724]
drag, startPoint x: 187, startPoint y: 164, endPoint x: 330, endPoint y: 172, distance: 143.0
paste input "[URL][DOMAIN_NAME]"
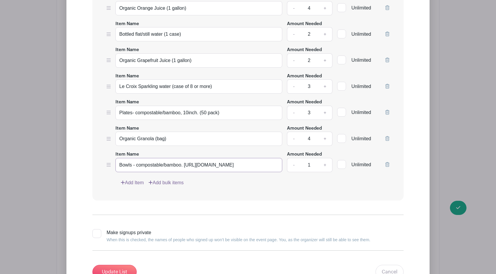
click at [186, 165] on input "Bowls - compostable/bamboo. [URL][DOMAIN_NAME]" at bounding box center [198, 165] width 167 height 14
drag, startPoint x: 249, startPoint y: 166, endPoint x: 199, endPoint y: 163, distance: 49.9
click at [198, 163] on input "Bowls - compostable/bamboo. Link: [URL][DOMAIN_NAME]" at bounding box center [198, 165] width 167 height 14
paste input "[URL][DOMAIN_NAME]"
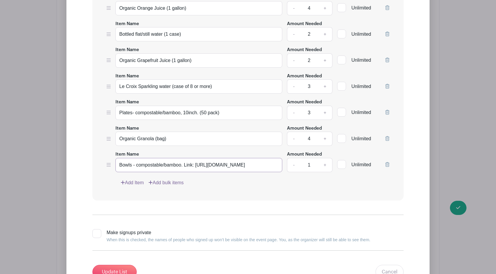
click at [182, 166] on input "Bowls - compostable/bamboo. Link: [URL][DOMAIN_NAME]" at bounding box center [198, 165] width 167 height 14
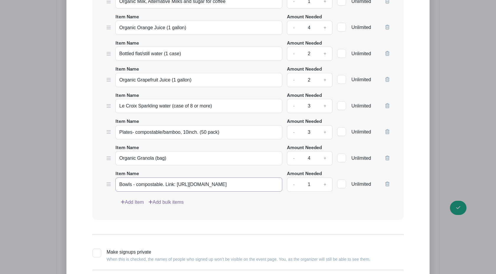
scroll to position [968, 0]
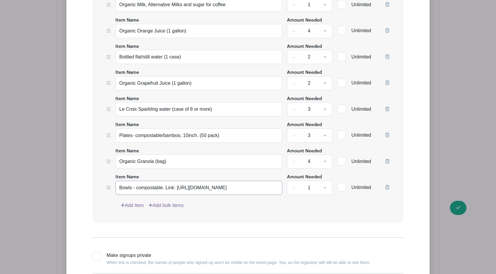
type input "Bowls - compostable. Link: [URL][DOMAIN_NAME]"
click at [201, 136] on input "Plates- compostable/bamboo, 10inch. (50 pack)" at bounding box center [198, 135] width 167 height 14
paste input "[URL][DOMAIN_NAME]"
type input "Plates- compostable/bamboo, 10inch. Link: [URL][DOMAIN_NAME] (50 pack)"
click at [198, 148] on div "Item Name Organic Granola (bag)" at bounding box center [198, 158] width 167 height 22
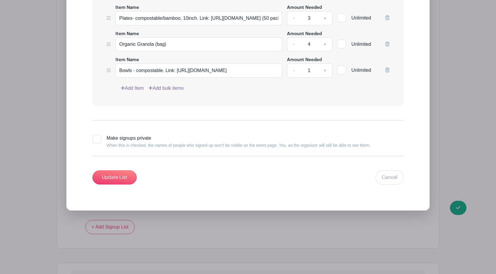
scroll to position [1090, 0]
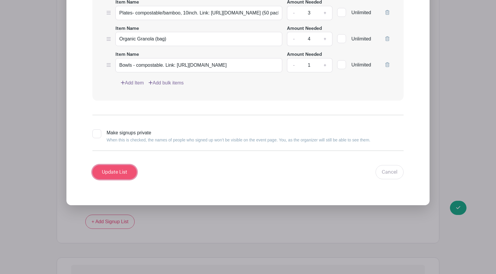
click at [109, 171] on input "Update List" at bounding box center [114, 172] width 44 height 14
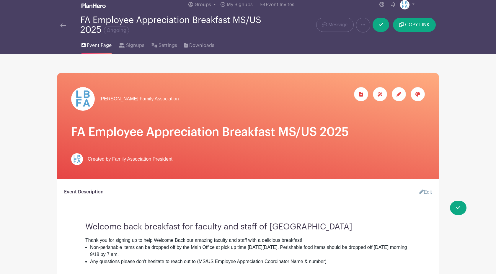
scroll to position [0, 0]
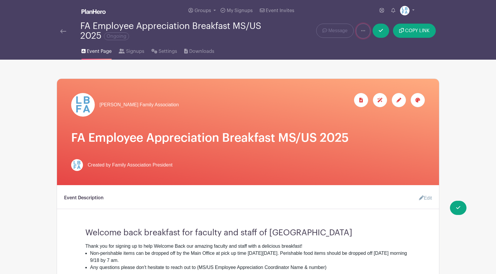
click at [363, 32] on icon at bounding box center [363, 30] width 4 height 5
click at [349, 13] on nav "Groups All Groups Do not use this group [PERSON_NAME] Family Association My Sig…" at bounding box center [248, 30] width 496 height 60
click at [413, 30] on span "COPY LINK" at bounding box center [417, 30] width 24 height 5
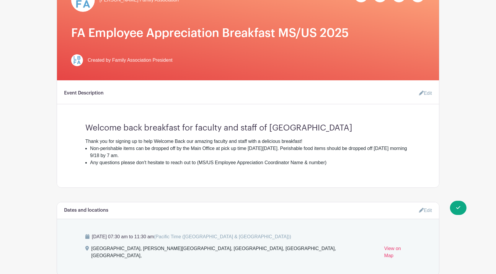
scroll to position [115, 0]
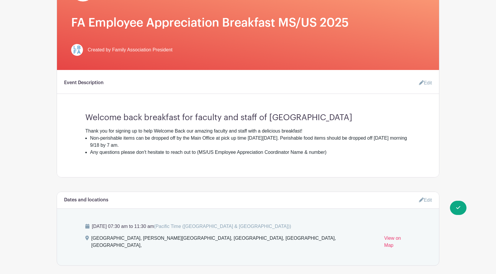
click at [427, 83] on link "Edit" at bounding box center [423, 83] width 18 height 12
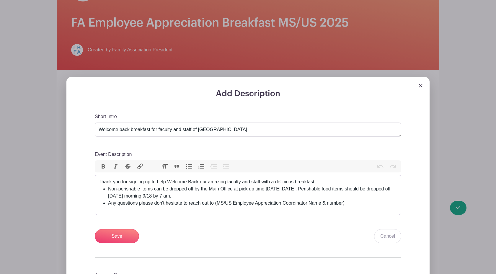
click at [158, 196] on li "Non-perishable items can be dropped off by the Main Office at pick up time [DAT…" at bounding box center [252, 192] width 289 height 14
click at [218, 197] on li "Non-perishable items can be dropped off by the Main Office at pick up time [DAT…" at bounding box center [252, 192] width 289 height 14
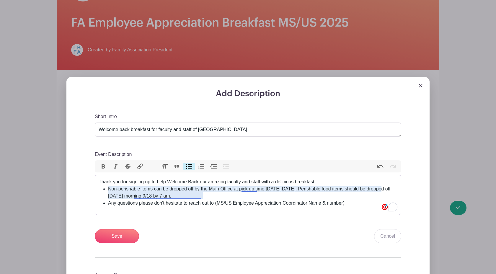
click at [163, 196] on li "Non-perishable items can be dropped off by the Main Office at pick up time [DAT…" at bounding box center [252, 192] width 289 height 14
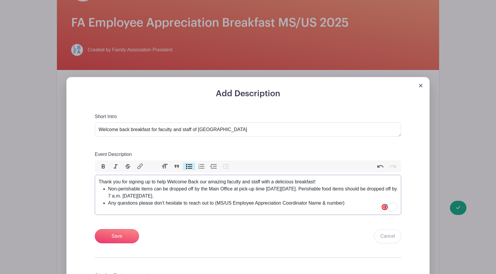
click at [223, 196] on li "Non-perishable items can be dropped off by the Main Office at pick-up time [DAT…" at bounding box center [252, 192] width 289 height 14
click at [310, 205] on li "Any questions please don't hesitate to reach out to (MS/US Employee Appreciatio…" at bounding box center [252, 202] width 289 height 7
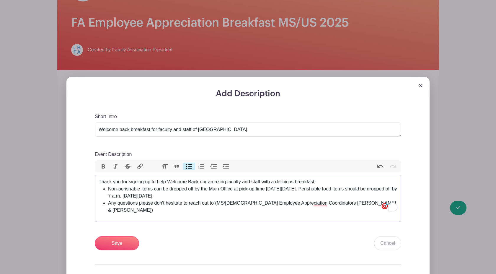
click at [359, 203] on li "Any questions please don't hesitate to reach out to (MS/[DEMOGRAPHIC_DATA] Empl…" at bounding box center [252, 206] width 289 height 14
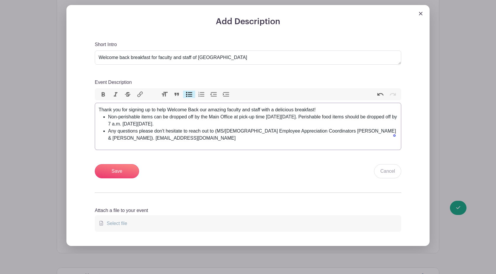
scroll to position [178, 0]
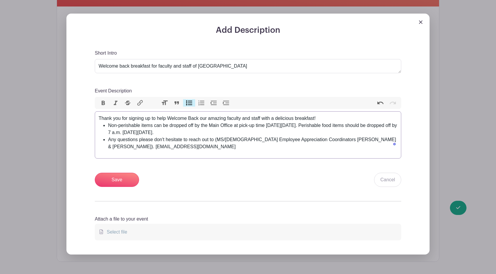
click at [356, 140] on li "Any questions please don't hesitate to reach out to (MS/[DEMOGRAPHIC_DATA] Empl…" at bounding box center [252, 143] width 289 height 14
click at [393, 138] on li "Any questions please don't hesitate to reach out to (MS/US Employee Appreciatio…" at bounding box center [252, 143] width 289 height 14
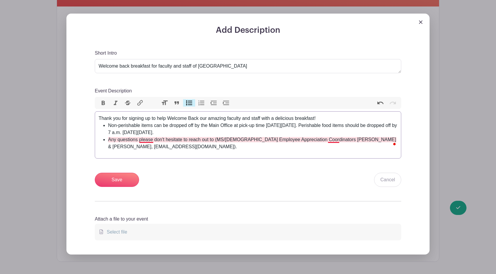
click at [145, 141] on li "Any questions please don't hesitate to reach out to (MS/[DEMOGRAPHIC_DATA] Empl…" at bounding box center [252, 143] width 289 height 14
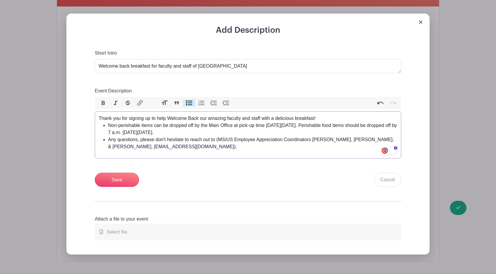
click at [220, 140] on li "Any questions, please don't hesitate to reach out to (MS/US Employee Appreciati…" at bounding box center [252, 143] width 289 height 14
click at [148, 149] on li "Any questions, please don't hesitate to reach out to MS/[DEMOGRAPHIC_DATA] Empl…" at bounding box center [252, 143] width 289 height 14
click at [171, 152] on div "Short Intro Welcome back breakfast for faculty and staff of [GEOGRAPHIC_DATA] E…" at bounding box center [248, 118] width 306 height 137
click at [328, 140] on li "If you have any questions, please don't hesitate to contact MS/[DEMOGRAPHIC_DAT…" at bounding box center [252, 143] width 289 height 14
click at [381, 139] on li "If you have any questions, please don't hesitate to contact MS/[DEMOGRAPHIC_DAT…" at bounding box center [252, 143] width 289 height 14
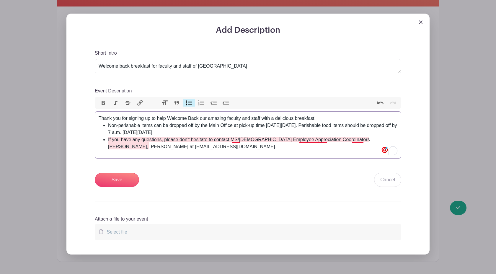
click at [352, 140] on li "If you have any questions, please don't hesitate to contact MS/[DEMOGRAPHIC_DAT…" at bounding box center [252, 143] width 289 height 14
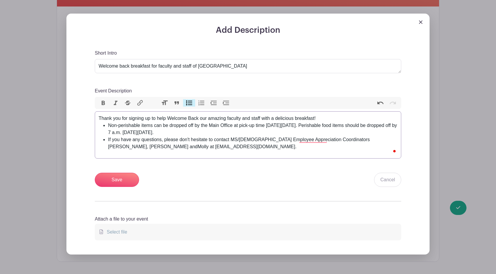
type trix-editor "<div>Thank you for signing up to help Welcome Back our amazing faculty and staf…"
click at [163, 149] on li "If you have any questions, please don't hesitate to contact MS/[DEMOGRAPHIC_DAT…" at bounding box center [252, 143] width 289 height 14
click at [120, 178] on input "Save" at bounding box center [117, 180] width 44 height 14
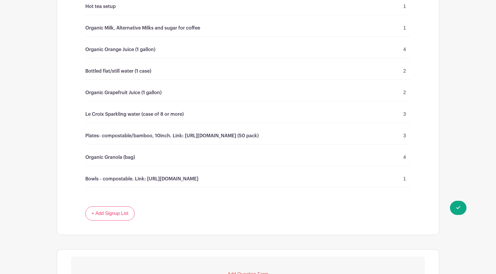
scroll to position [879, 0]
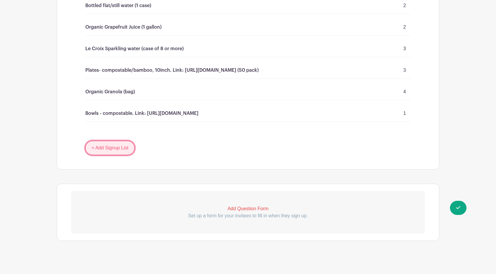
click at [110, 145] on link "+ Add Signup List" at bounding box center [109, 148] width 49 height 14
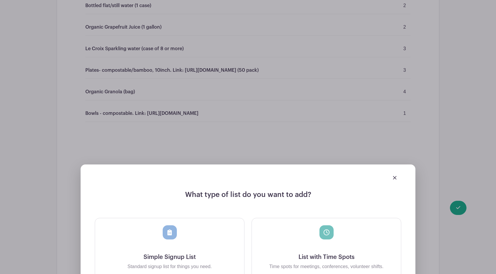
click at [394, 176] on img at bounding box center [395, 178] width 4 height 4
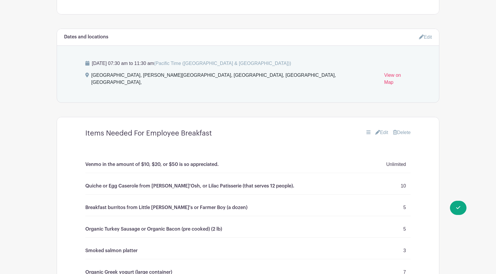
scroll to position [335, 0]
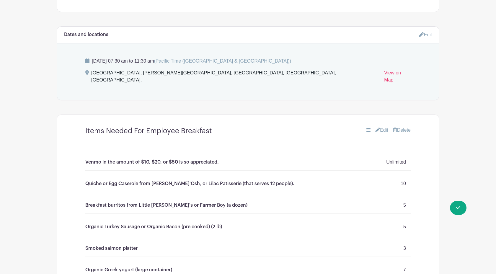
click at [379, 127] on link "Edit" at bounding box center [381, 130] width 13 height 7
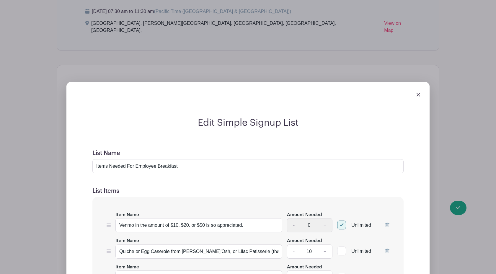
scroll to position [383, 0]
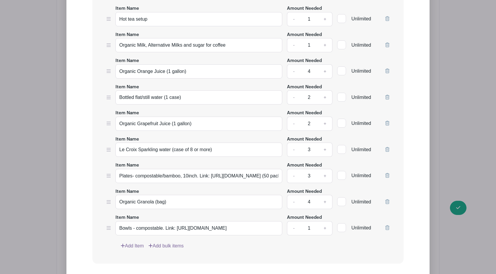
scroll to position [1064, 0]
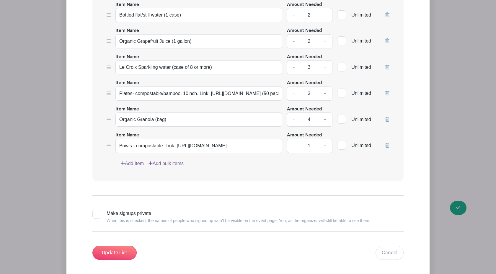
click at [127, 160] on link "Add Item" at bounding box center [132, 163] width 23 height 7
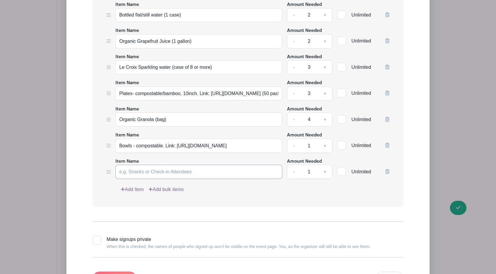
click at [132, 167] on input "Item Name" at bounding box center [198, 172] width 167 height 14
type input "Help with set up - 7am in front of Main Office."
click at [139, 186] on link "Add Item" at bounding box center [132, 189] width 23 height 7
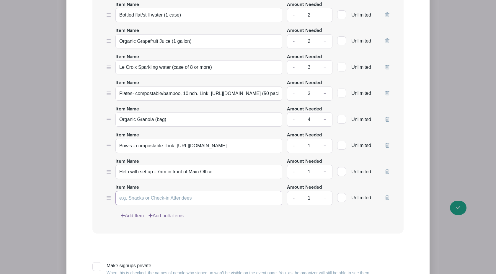
click at [139, 191] on input "Item Name" at bounding box center [198, 198] width 167 height 14
type input "Help with clean up - 11:30"
click at [325, 191] on link "+" at bounding box center [324, 198] width 15 height 14
type input "2"
click at [191, 191] on input "Help with clean up - 11:30" at bounding box center [198, 198] width 167 height 14
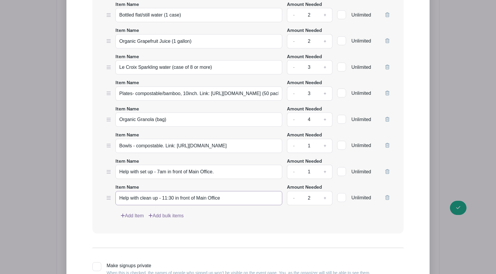
type input "Help with clean up - 11:30 in front of Main Office"
click at [217, 168] on input "Help with set up - 7am in front of Main Office." at bounding box center [198, 172] width 167 height 14
type input "Help with set up - 7am in front of Main Office"
click at [174, 191] on input "Help with clean up - 11:30 in front of Main Office" at bounding box center [198, 198] width 167 height 14
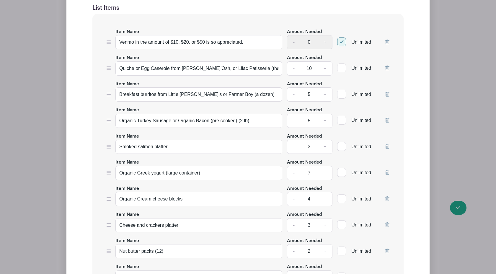
scroll to position [520, 0]
type input "Help with clean up - 11:30am in front of Main Office"
click at [219, 40] on input "Venmo in the amount of $10, $20, or $50 is so appreciated." at bounding box center [198, 42] width 167 height 14
type input "Venmo in the amount of $10, $20, or $50 is appreciated."
click at [191, 65] on input "Quiche or Egg Caserole from [PERSON_NAME]'Osh, or Lilac Patisserie (that serves…" at bounding box center [198, 68] width 167 height 14
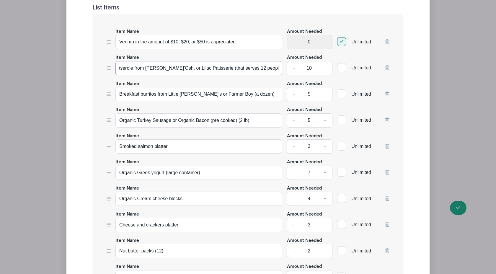
scroll to position [0, 35]
type input "Quiche or Egg Caserole from [PERSON_NAME]'Osh, or Lilac Patisserie (that serves…"
click at [132, 90] on input "Breakfast burritos from Little [PERSON_NAME]'s or Farmer Boy (a dozen)" at bounding box center [198, 94] width 167 height 14
click at [386, 117] on icon at bounding box center [387, 119] width 4 height 5
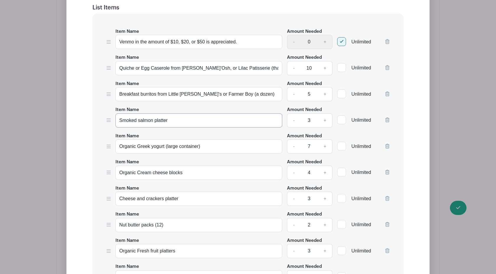
click at [181, 118] on input "Smoked salmon platter" at bounding box center [198, 120] width 167 height 14
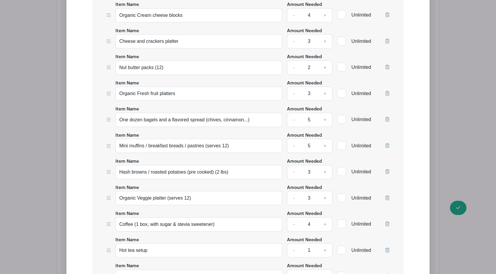
scroll to position [678, 0]
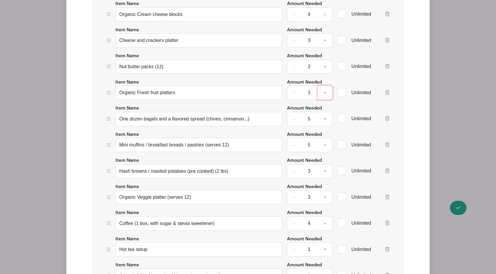
click at [325, 87] on link "+" at bounding box center [324, 93] width 15 height 14
type input "4"
click at [144, 114] on input "One dozen bagels and a flavored spread (chives, cinnamon...)" at bounding box center [198, 119] width 167 height 14
click at [258, 114] on input "One dozen sliced bagels and a flavored spread (chives, cinnamon...)" at bounding box center [198, 119] width 167 height 14
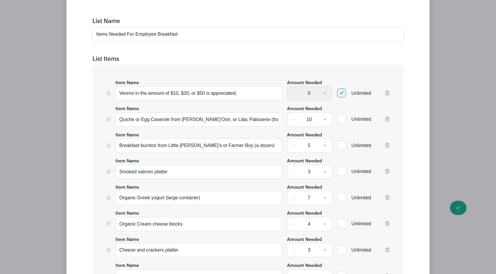
scroll to position [487, 0]
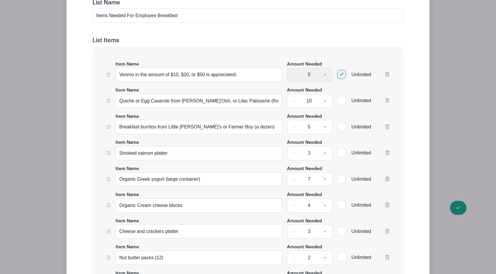
type input "One dozen sliced bagels and a flavored spread (chives, cinnamon, etc...)"
click at [251, 98] on input "Quiche or Egg Caserole from [PERSON_NAME]'Osh, or Lilac Patisserie (that serves…" at bounding box center [198, 101] width 167 height 14
click at [293, 97] on link "-" at bounding box center [294, 101] width 14 height 14
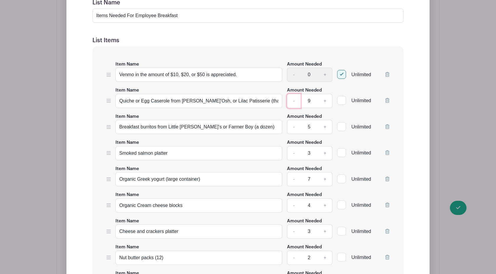
type input "8"
click at [267, 97] on input "Quiche or Egg Caserole from [PERSON_NAME]'Osh, or Lilac Patisserie (that serves…" at bounding box center [198, 101] width 167 height 14
click at [257, 96] on input "Quiche or Egg Caserole from [PERSON_NAME]'Osh, or Lilac Patisserie (that serves…" at bounding box center [198, 101] width 167 height 14
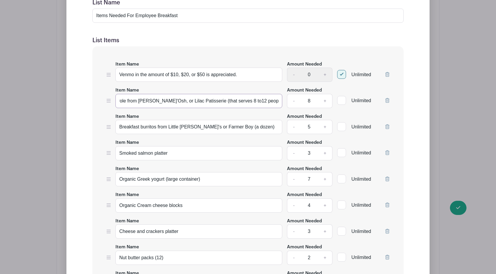
type input "Quiche or Egg Caserole from [PERSON_NAME]'Osh, or Lilac Patisserie (that serves…"
click at [183, 150] on input "Smoked salmon platter" at bounding box center [198, 153] width 167 height 14
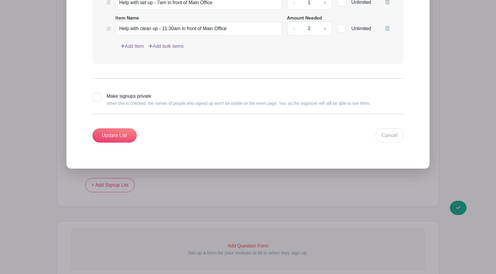
scroll to position [1136, 0]
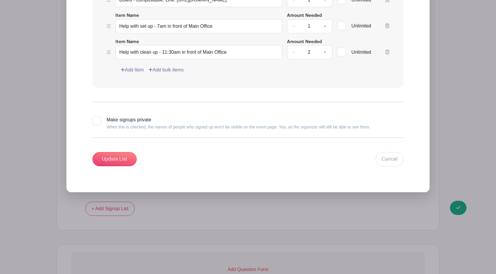
click at [132, 66] on link "Add Item" at bounding box center [132, 69] width 23 height 7
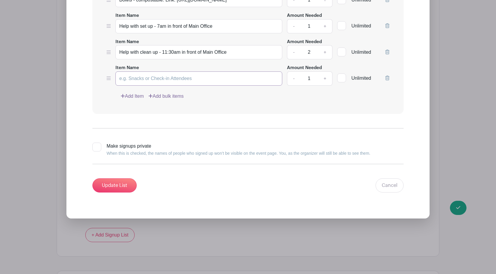
click at [131, 71] on input "Item Name" at bounding box center [198, 78] width 167 height 14
click at [124, 71] on input "Glten Free" at bounding box center [198, 78] width 167 height 14
click at [171, 72] on input "Gluten Free" at bounding box center [198, 78] width 167 height 14
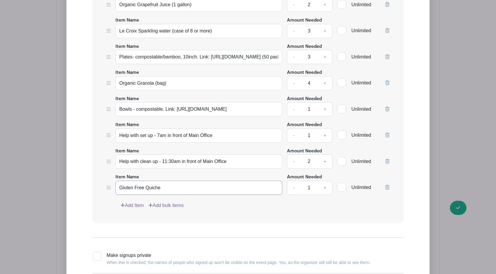
scroll to position [1028, 0]
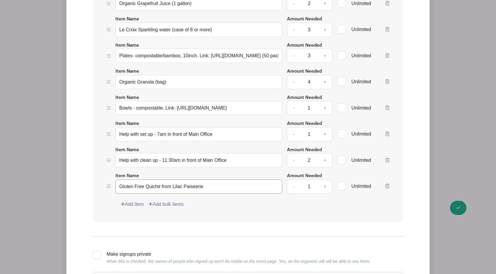
click at [190, 179] on input "Gluten Free Quiche from Lilac Paiseerie" at bounding box center [198, 186] width 167 height 14
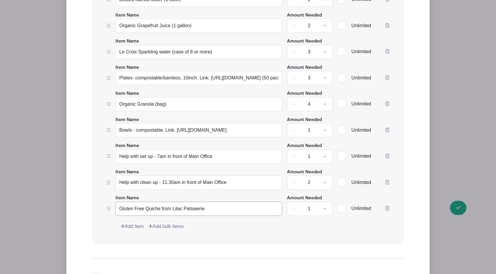
scroll to position [1009, 0]
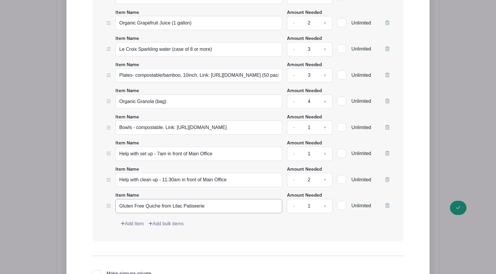
click at [194, 201] on input "Gluten Free Quiche from Lilac Patiseerie" at bounding box center [198, 206] width 167 height 14
click at [206, 199] on input "Gluten Free Quiche from Lilac Patisserie" at bounding box center [198, 206] width 167 height 14
type input "Gluten Free Quiche from Lilac Patisserie"
click at [325, 199] on link "+" at bounding box center [324, 206] width 15 height 14
type input "2"
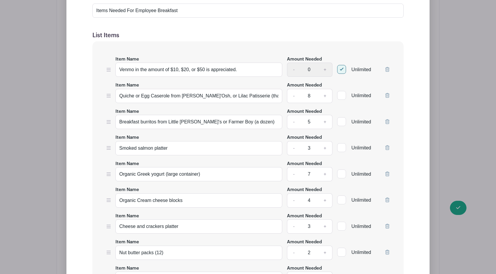
scroll to position [492, 0]
click at [294, 92] on link "-" at bounding box center [294, 96] width 14 height 14
type input "7"
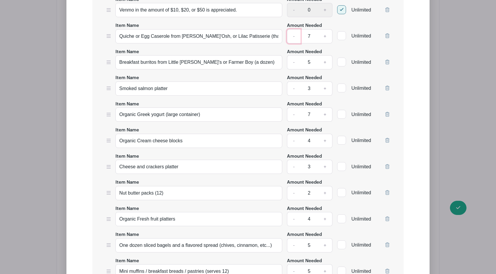
scroll to position [544, 0]
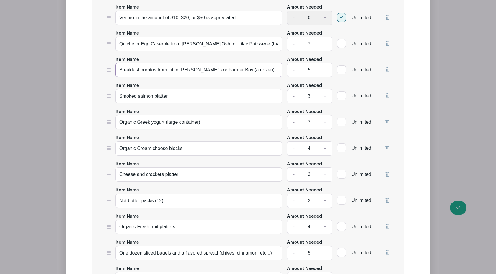
click at [230, 66] on input "Breakfast burritos from Little [PERSON_NAME]'s or Farmer Boy (a dozen)" at bounding box center [198, 70] width 167 height 14
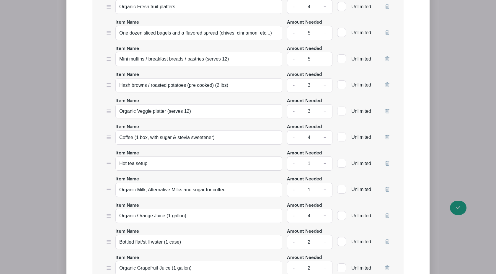
scroll to position [788, 0]
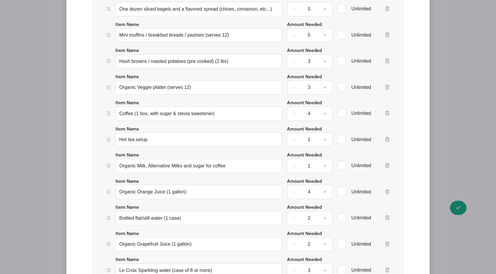
type input "Breakfast burritos from Little [PERSON_NAME]'s or Farmer Boy (1/2 dozen)"
drag, startPoint x: 230, startPoint y: 160, endPoint x: 186, endPoint y: 161, distance: 44.3
click at [185, 161] on input "Organic Milk, Alternative Milks and sugar for coffee" at bounding box center [198, 166] width 167 height 14
click at [148, 160] on input "Organic Milk, Alternative Milks" at bounding box center [198, 166] width 167 height 14
drag, startPoint x: 184, startPoint y: 160, endPoint x: 148, endPoint y: 160, distance: 36.0
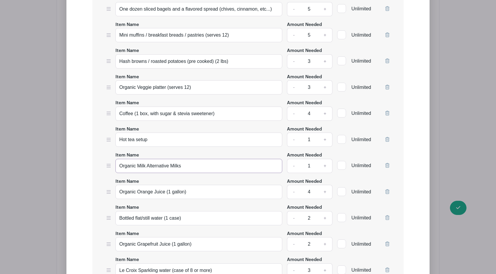
click at [147, 160] on input "Organic Milk Alternative Milks" at bounding box center [198, 166] width 167 height 14
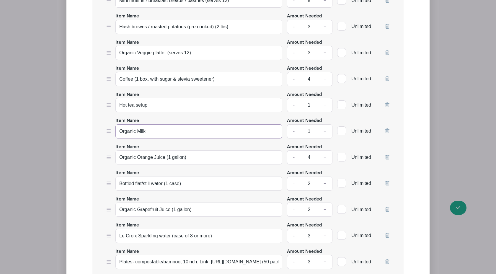
scroll to position [833, 0]
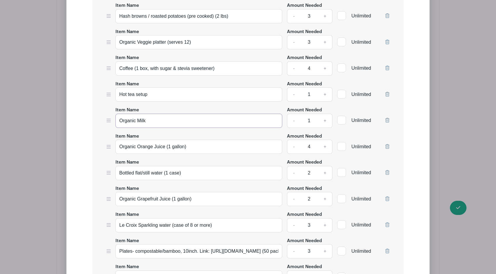
type input "Organic Milk"
click at [293, 141] on link "-" at bounding box center [294, 147] width 14 height 14
type input "3"
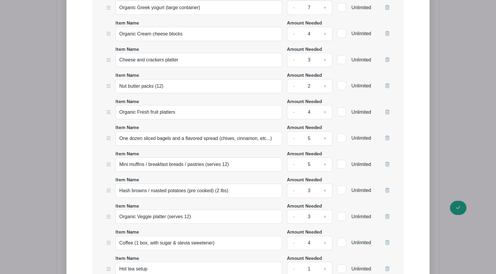
scroll to position [659, 0]
click at [293, 158] on link "-" at bounding box center [294, 164] width 14 height 14
type input "4"
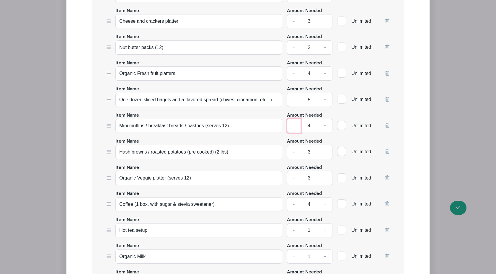
scroll to position [705, 0]
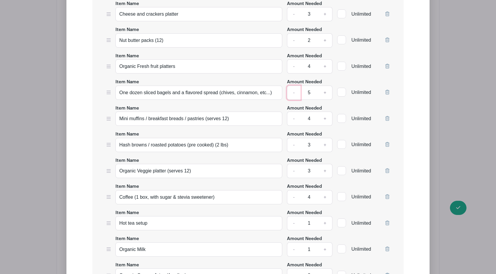
click at [294, 87] on link "-" at bounding box center [294, 93] width 14 height 14
type input "4"
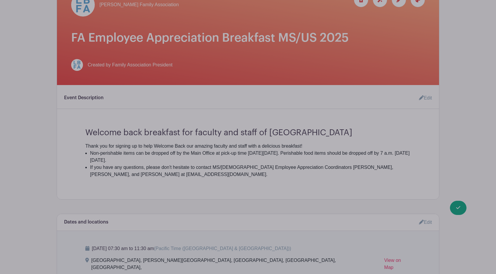
scroll to position [103, 0]
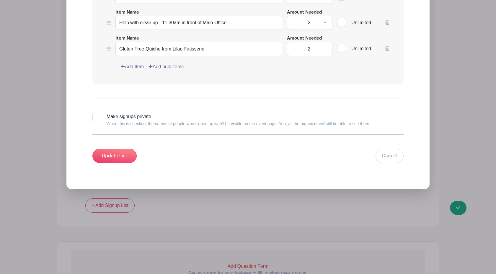
scroll to position [1165, 0]
click at [117, 149] on input "Update List" at bounding box center [114, 156] width 44 height 14
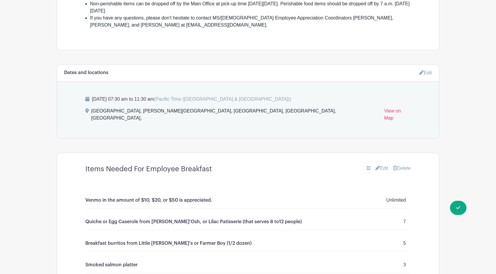
scroll to position [250, 0]
click at [426, 76] on link "Edit" at bounding box center [425, 72] width 13 height 10
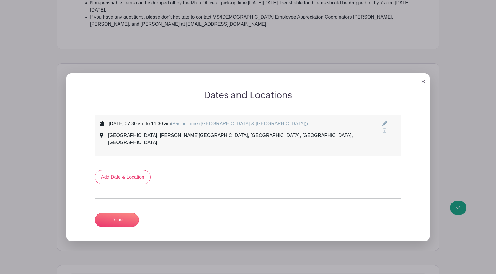
click at [424, 83] on img at bounding box center [423, 82] width 4 height 4
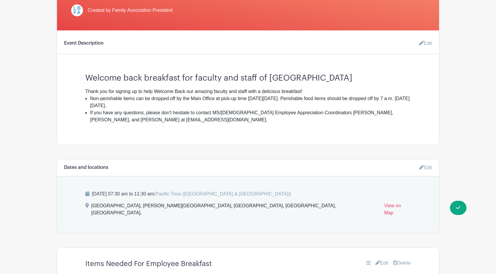
scroll to position [153, 0]
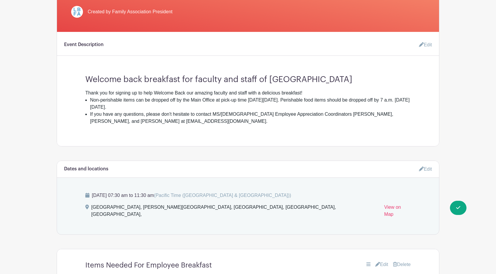
click at [427, 45] on link "Edit" at bounding box center [423, 45] width 18 height 12
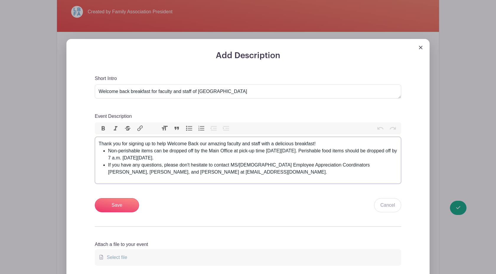
click at [168, 174] on li "If you have any questions, please don't hesitate to contact MS/[DEMOGRAPHIC_DAT…" at bounding box center [252, 168] width 289 height 14
click at [190, 129] on button "Bullets" at bounding box center [189, 129] width 12 height 8
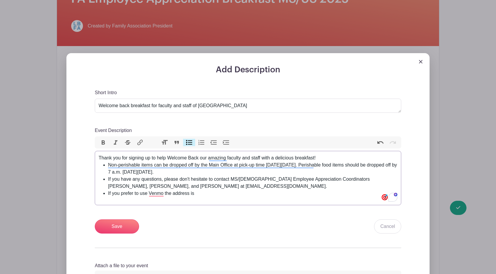
scroll to position [144, 0]
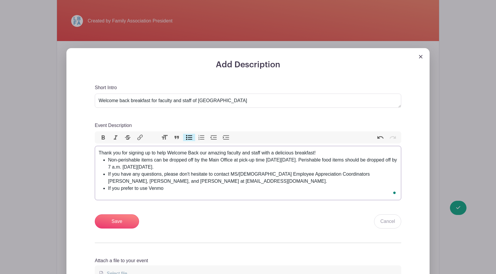
click at [147, 190] on li "If you prefer to use Venmo" at bounding box center [252, 188] width 289 height 7
click at [169, 189] on li "If Venmo is more convenient the address is" at bounding box center [252, 188] width 289 height 7
click at [113, 188] on li "If Venmo the address is" at bounding box center [252, 188] width 289 height 7
click at [186, 190] on li "If you prefer Venmo the address is" at bounding box center [252, 188] width 289 height 7
click at [194, 194] on trix-editor "Thank you for signing up to help Welcome Back our amazing faculty and staff wit…" at bounding box center [248, 173] width 306 height 54
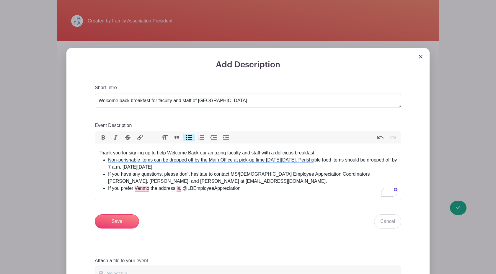
click at [209, 212] on div "Short Intro Welcome back breakfast for faculty and staff of [GEOGRAPHIC_DATA] E…" at bounding box center [248, 156] width 306 height 145
click at [157, 199] on trix-editor "Thank you for signing up to help Welcome Back our amazing faculty and staff wit…" at bounding box center [248, 173] width 306 height 54
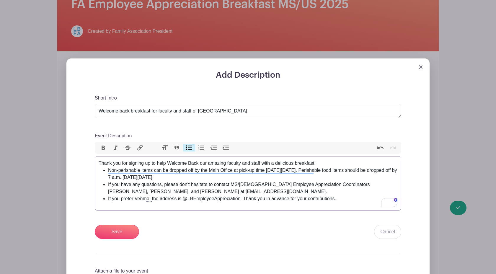
scroll to position [135, 0]
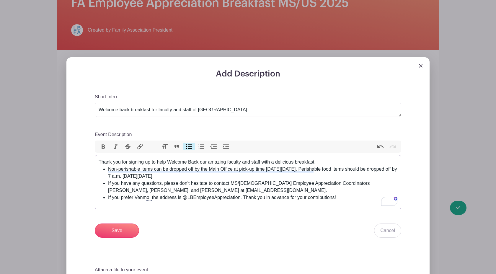
click at [337, 184] on li "If you have any questions, please don't hesitate to contact MS/[DEMOGRAPHIC_DAT…" at bounding box center [252, 187] width 289 height 14
click at [350, 184] on li "If you have any questions, please don't hesitate to contact MS/[DEMOGRAPHIC_DAT…" at bounding box center [252, 187] width 289 height 14
click at [355, 184] on li "If you have any questions, please don't hesitate to contact MS/[DEMOGRAPHIC_DAT…" at bounding box center [252, 187] width 289 height 14
click at [349, 202] on trix-editor "Thank you for signing up to help Welcome Back our amazing faculty and staff wit…" at bounding box center [248, 182] width 306 height 54
click at [360, 184] on li "If you have any questions, please don't hesitate to contact MS/[DEMOGRAPHIC_DAT…" at bounding box center [252, 187] width 289 height 14
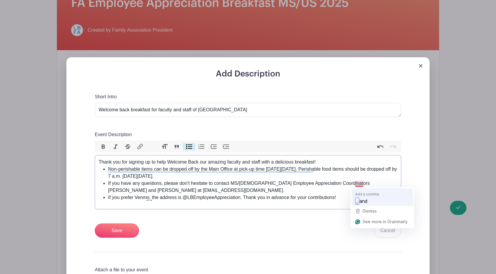
type trix-editor "<div>Thank you for signing up to help Welcome Back our amazing faculty and staf…"
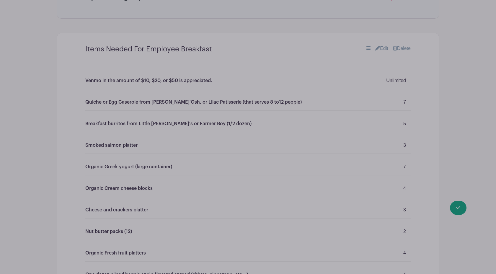
scroll to position [515, 0]
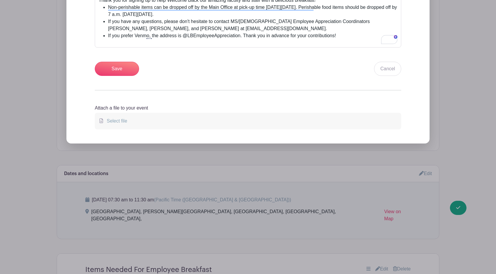
scroll to position [258, 0]
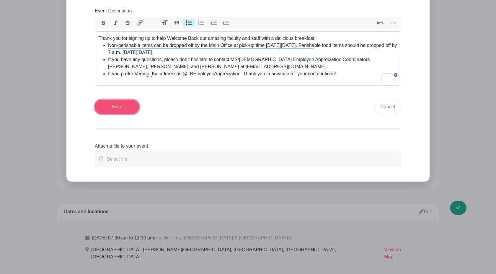
click at [117, 107] on input "Save" at bounding box center [117, 107] width 44 height 14
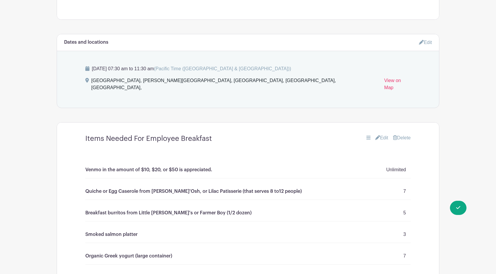
scroll to position [335, 0]
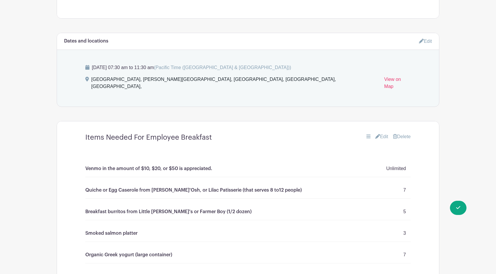
click at [382, 133] on link "Edit" at bounding box center [381, 136] width 13 height 7
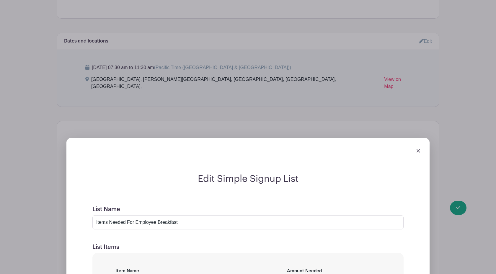
scroll to position [542, 0]
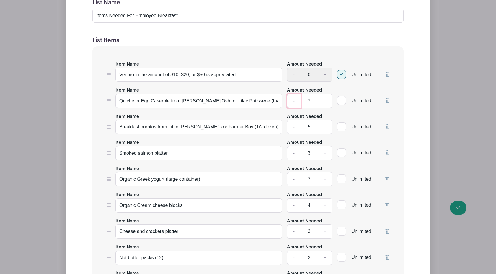
click at [293, 97] on link "-" at bounding box center [294, 101] width 14 height 14
type input "6"
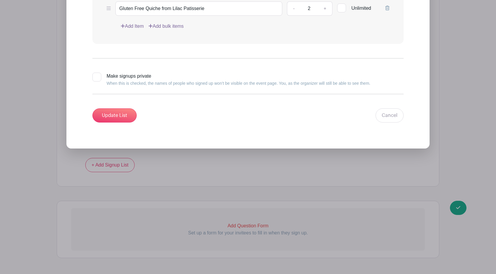
scroll to position [1274, 0]
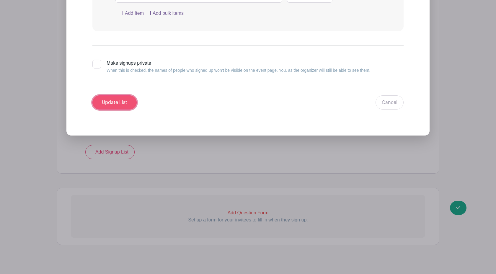
click at [115, 95] on input "Update List" at bounding box center [114, 102] width 44 height 14
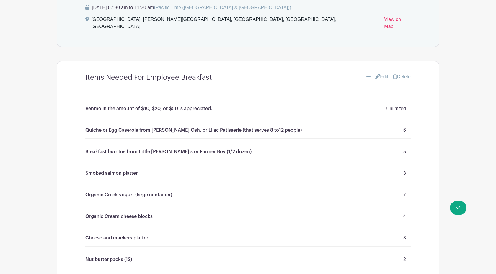
scroll to position [349, 0]
click at [383, 72] on link "Edit" at bounding box center [381, 75] width 13 height 7
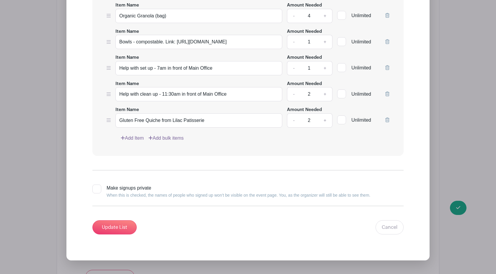
scroll to position [1105, 0]
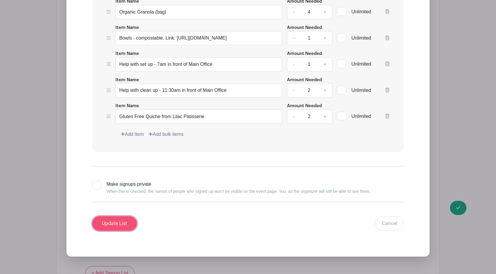
click at [107, 217] on input "Update List" at bounding box center [114, 223] width 44 height 14
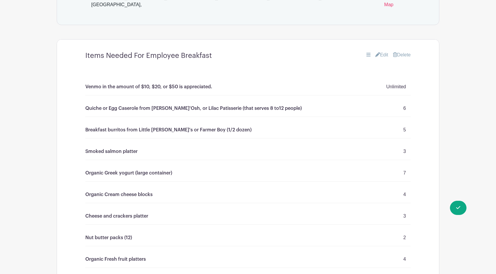
scroll to position [371, 0]
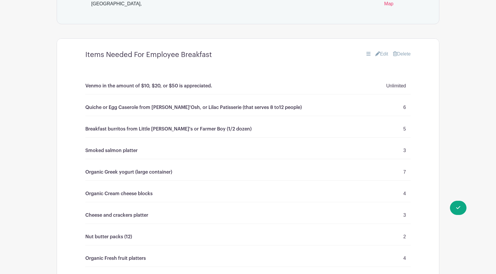
click at [379, 50] on link "Edit" at bounding box center [381, 53] width 13 height 7
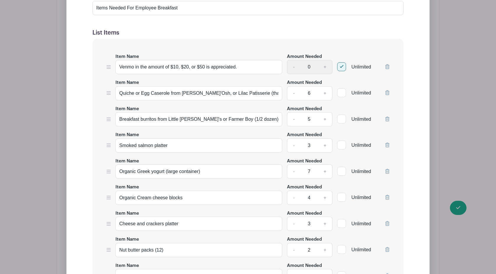
scroll to position [518, 0]
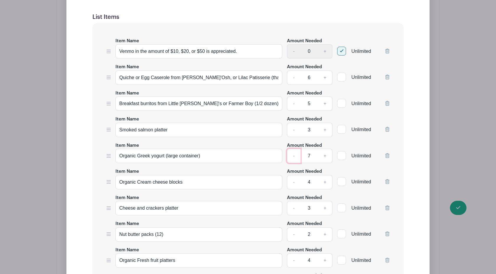
click at [293, 152] on link "-" at bounding box center [294, 156] width 14 height 14
type input "6"
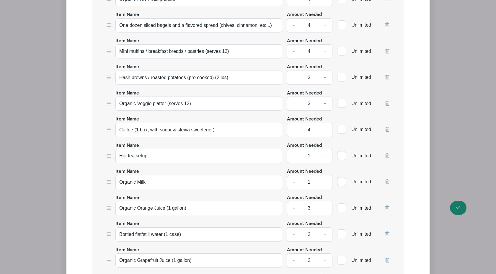
scroll to position [1226, 0]
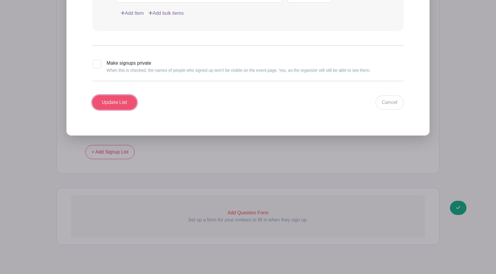
click at [120, 95] on input "Update List" at bounding box center [114, 102] width 44 height 14
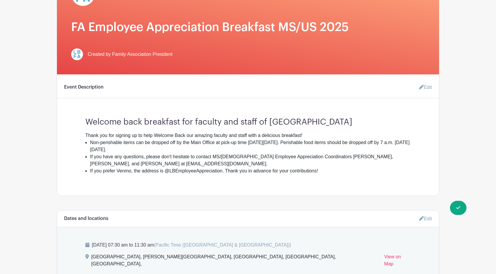
scroll to position [0, 0]
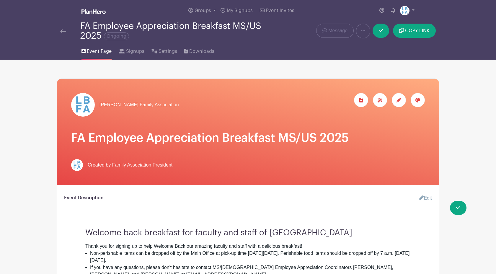
click at [415, 101] on div at bounding box center [417, 100] width 14 height 14
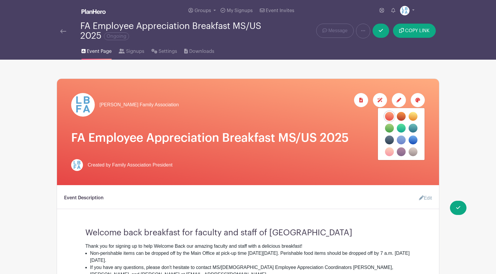
click at [413, 140] on label "filters" at bounding box center [412, 139] width 9 height 9
click at [0, 0] on input "filters" at bounding box center [0, 0] width 0 height 0
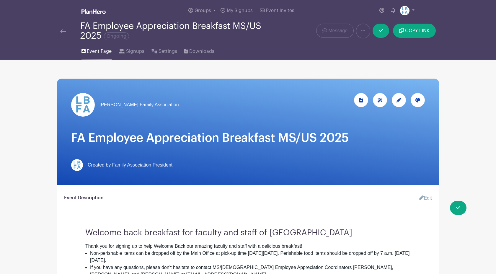
click at [419, 99] on icon at bounding box center [417, 100] width 5 height 5
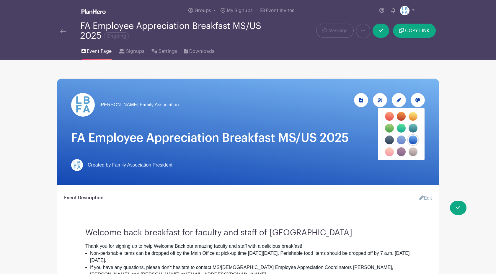
click at [399, 139] on label "filters" at bounding box center [401, 139] width 9 height 9
click at [0, 0] on input "filters" at bounding box center [0, 0] width 0 height 0
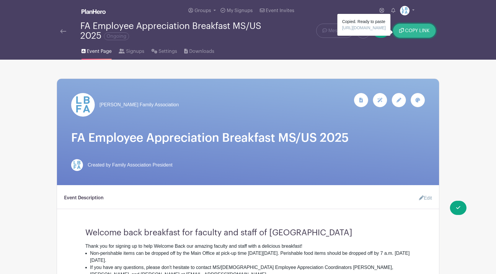
click at [410, 30] on span "COPY LINK" at bounding box center [417, 30] width 24 height 5
